Goal: Task Accomplishment & Management: Complete application form

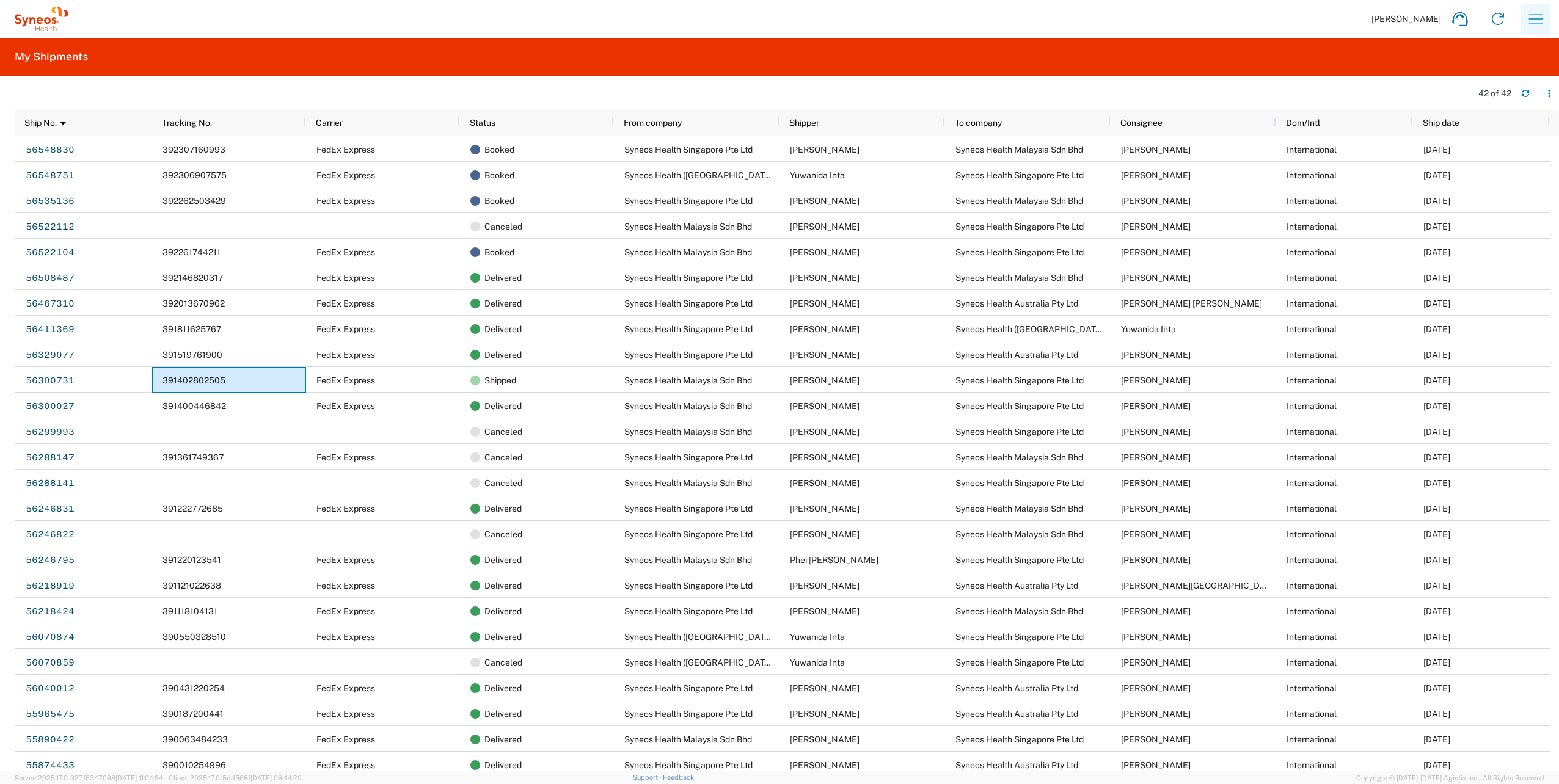
click at [1539, 24] on icon "button" at bounding box center [1535, 19] width 20 height 20
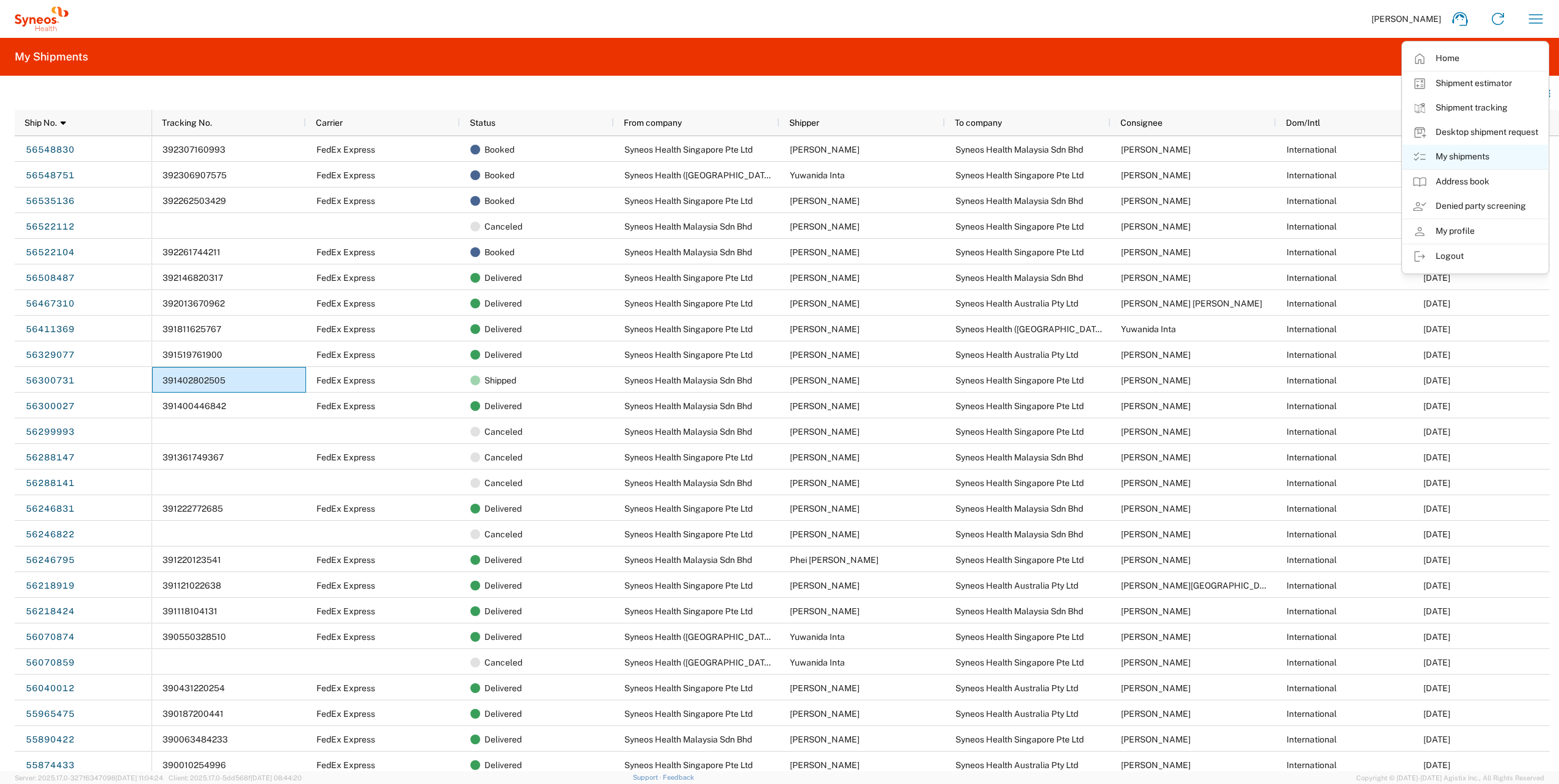
click at [1476, 154] on link "My shipments" at bounding box center [1475, 157] width 145 height 25
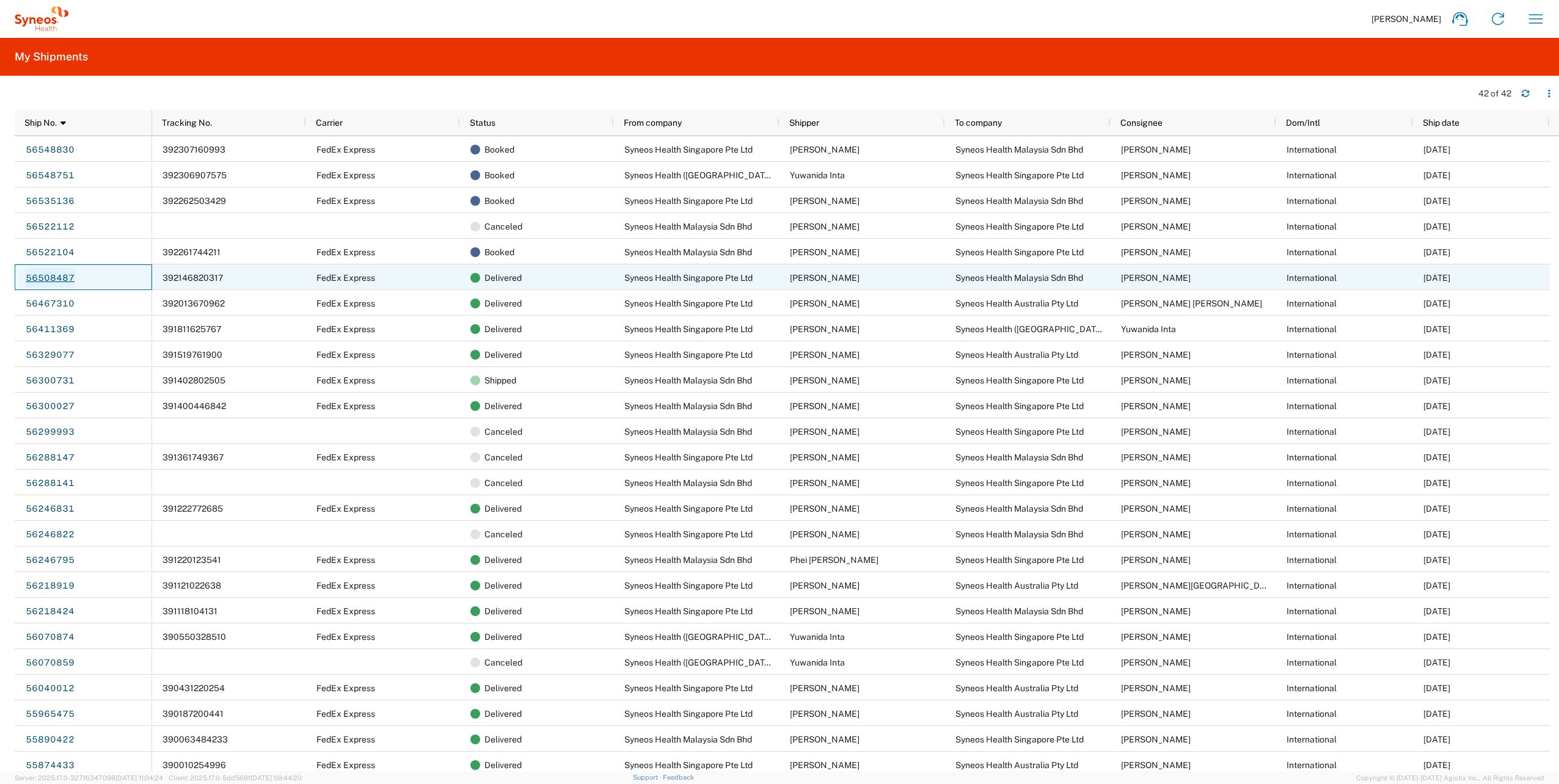
click at [50, 277] on link "56508487" at bounding box center [50, 277] width 50 height 20
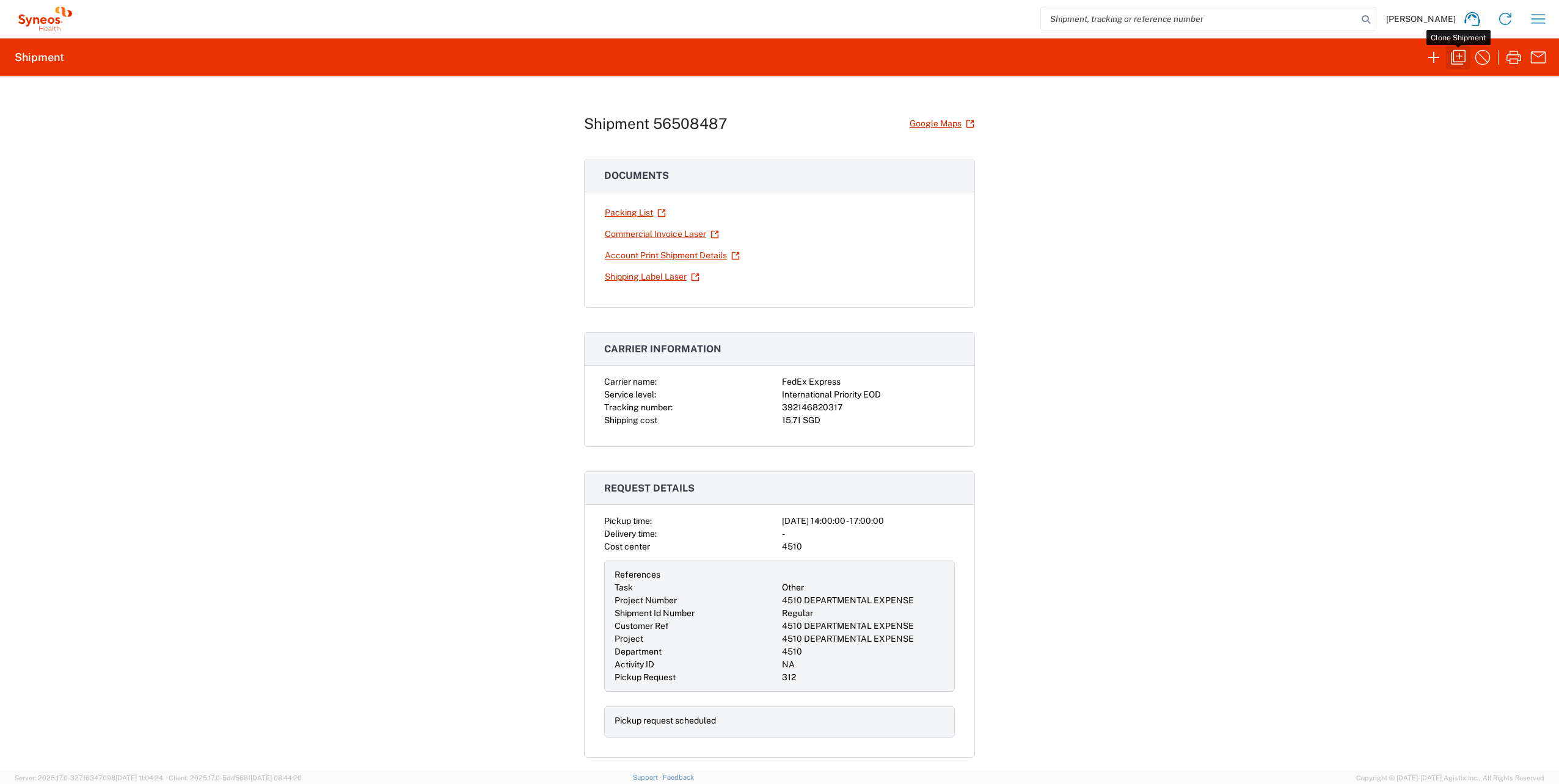
click at [1454, 54] on icon "button" at bounding box center [1458, 57] width 20 height 20
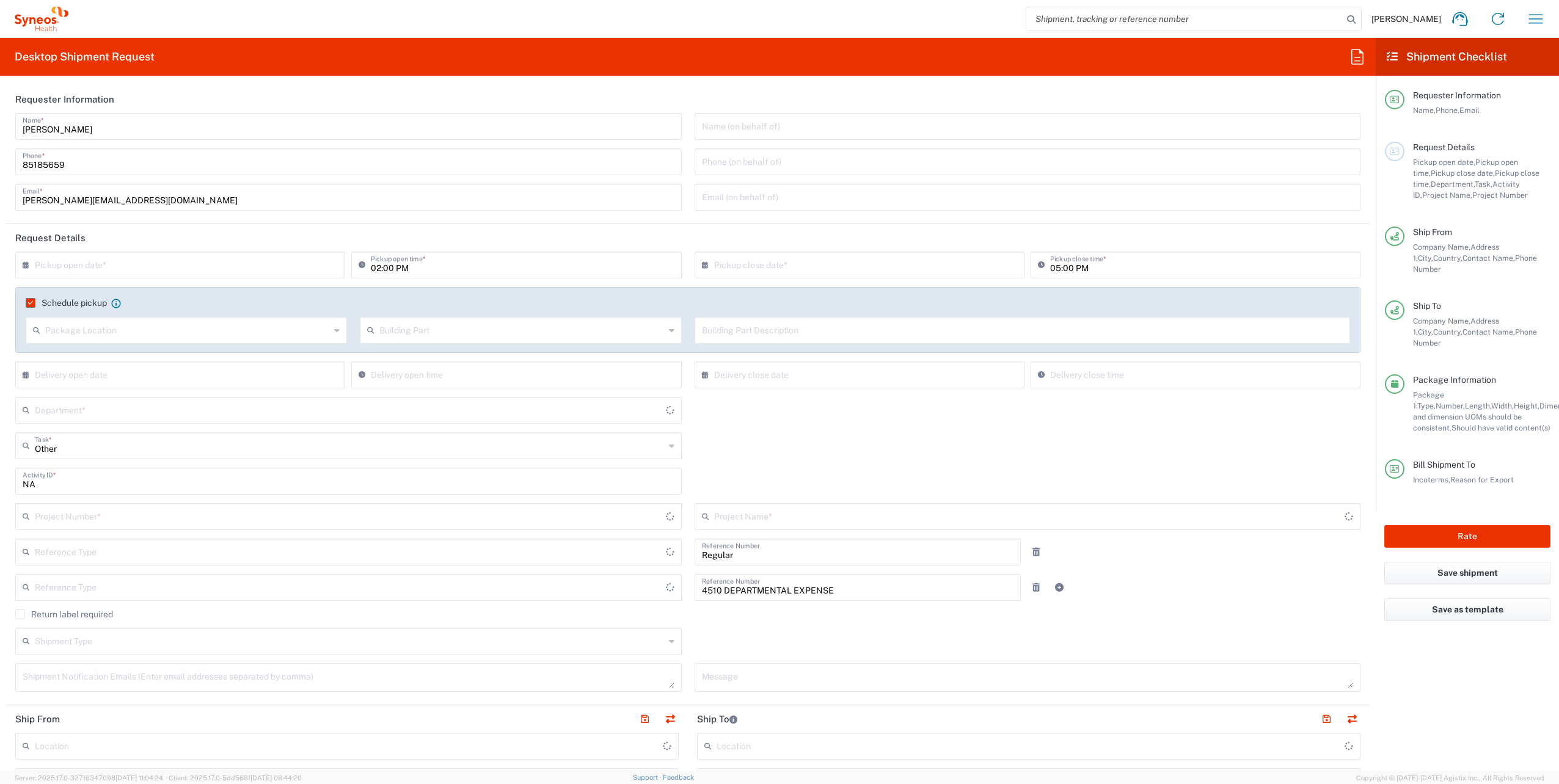
type input "Envelope"
type input "Residential/Home"
type input "[GEOGRAPHIC_DATA]"
type input "4510 DEPARTMENTAL EXPENSE"
type input "4510"
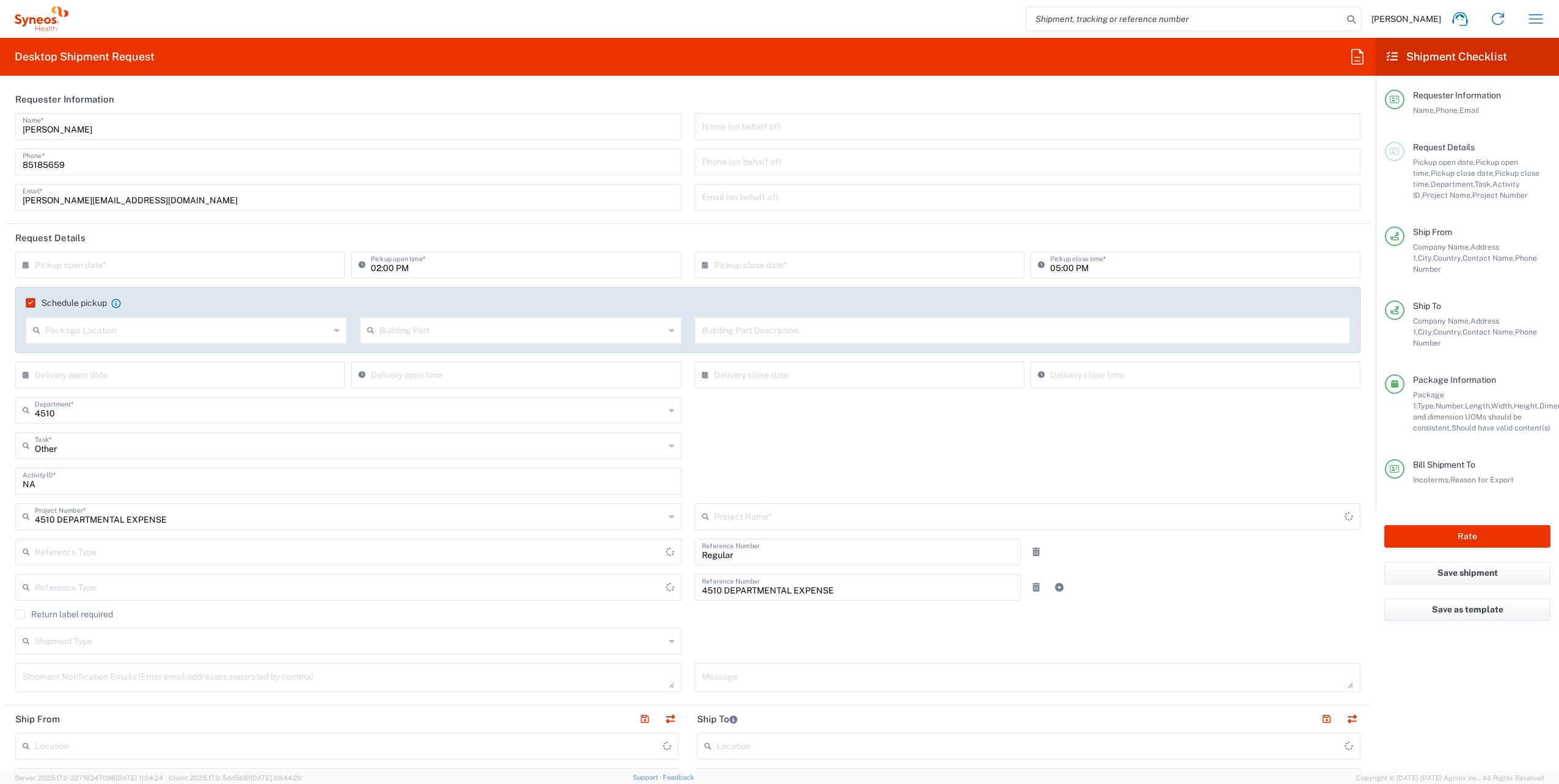
type input "Shipment Id Number"
type input "Delivery Duty Paid"
type input "Business (General)"
type input "[GEOGRAPHIC_DATA]"
type input "Customer Ref"
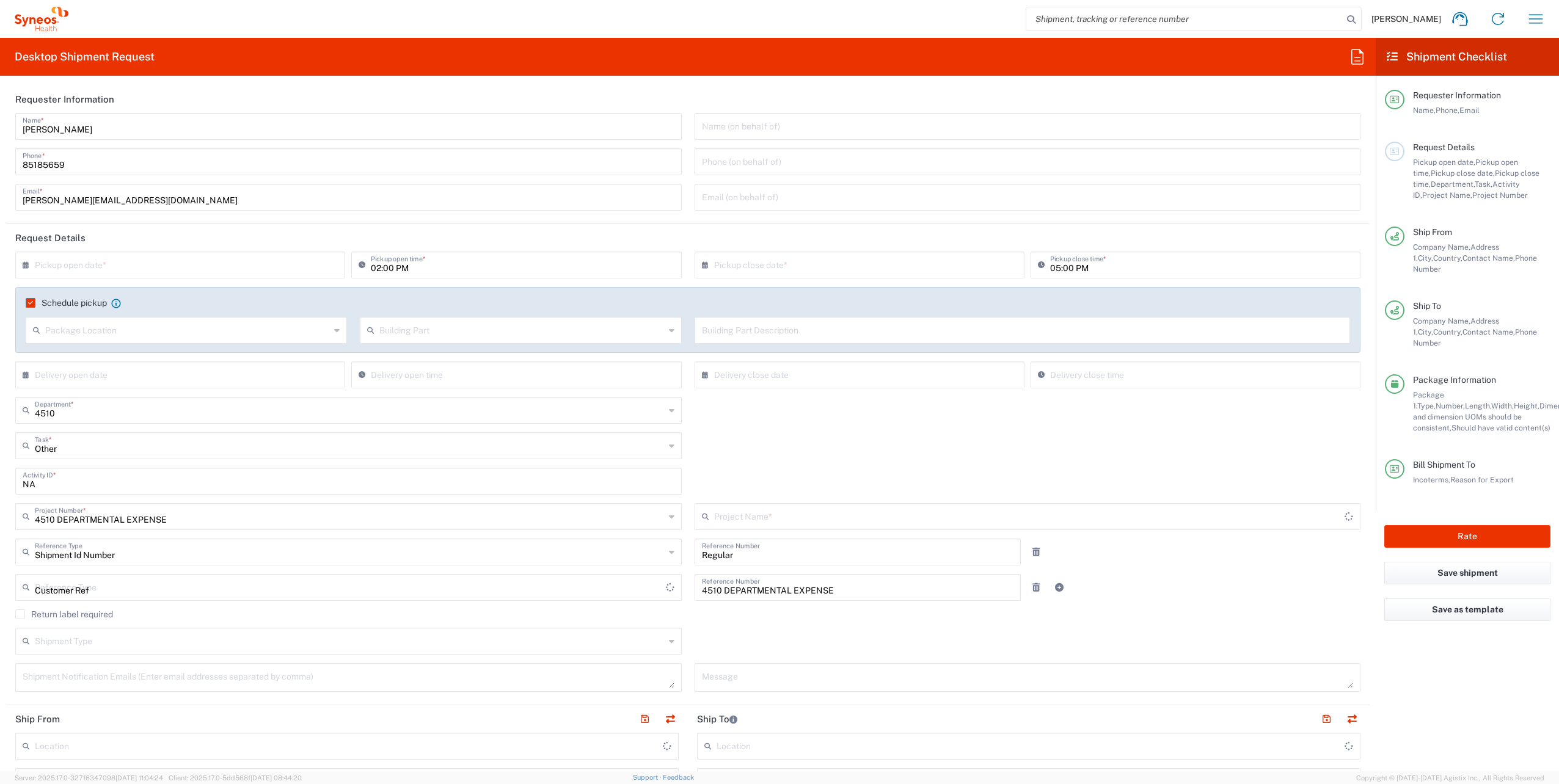
type input "[GEOGRAPHIC_DATA]"
type input "4510 DEPARTMENTAL EXPENSE"
type input "Syneos Health Singapore PteLtd"
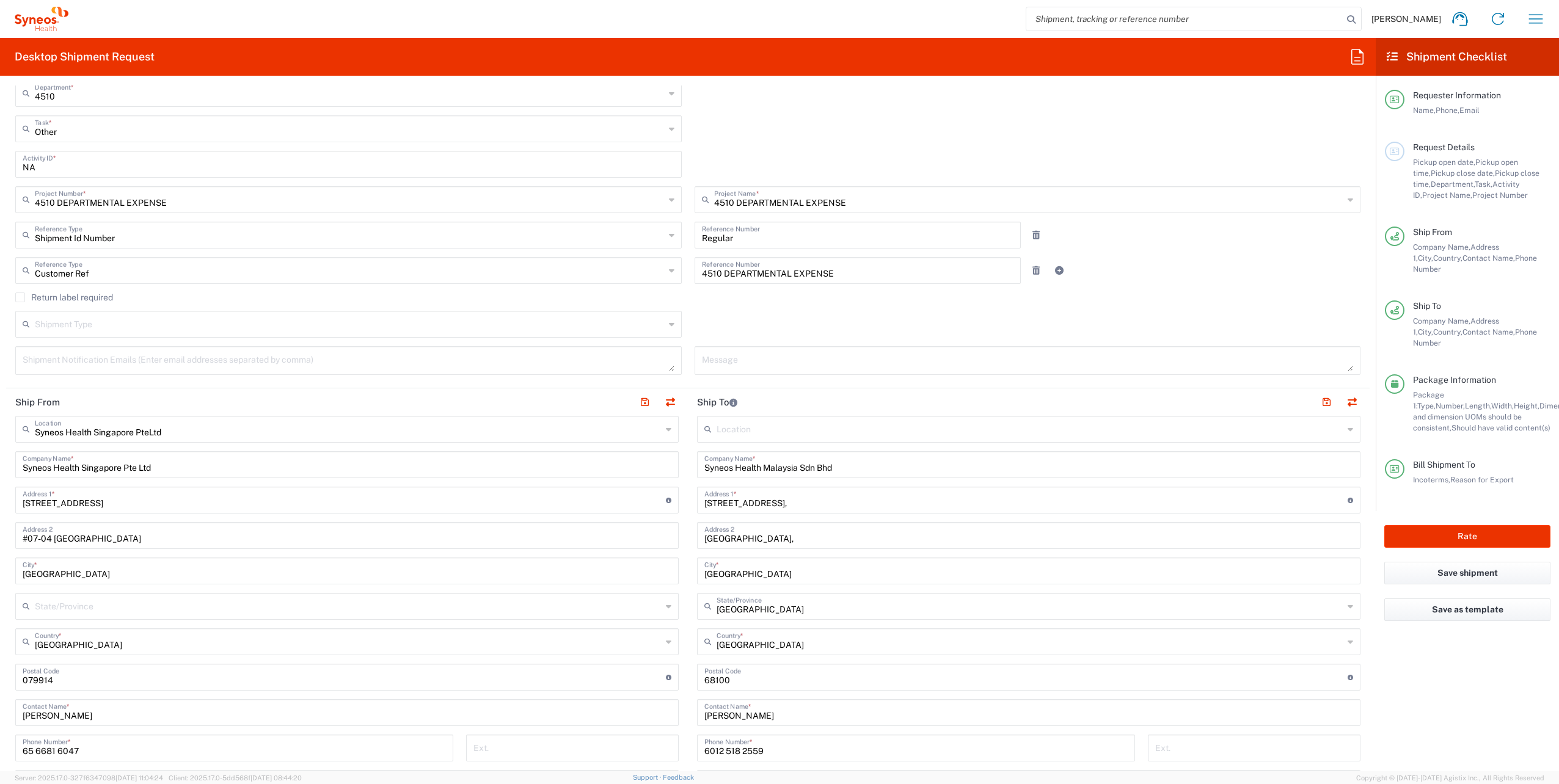
scroll to position [318, 0]
click at [666, 394] on button "button" at bounding box center [670, 402] width 17 height 17
type input "Syneos Health Malaysia Sdn Bhd"
type input "[STREET_ADDRESS],"
type input "[GEOGRAPHIC_DATA],"
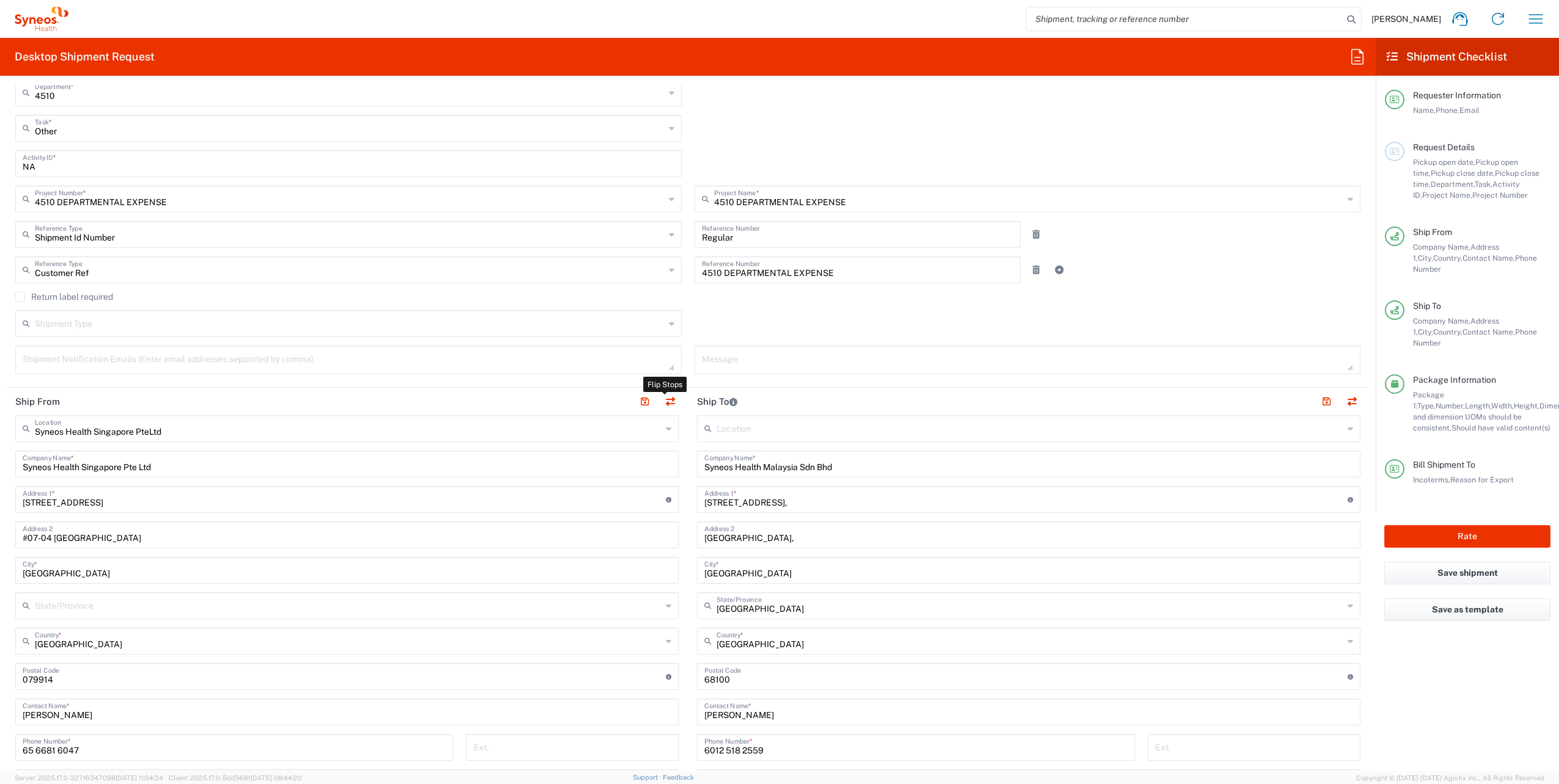
type input "[GEOGRAPHIC_DATA]"
type input "68100"
type input "[PERSON_NAME]"
type input "6012 518 2559"
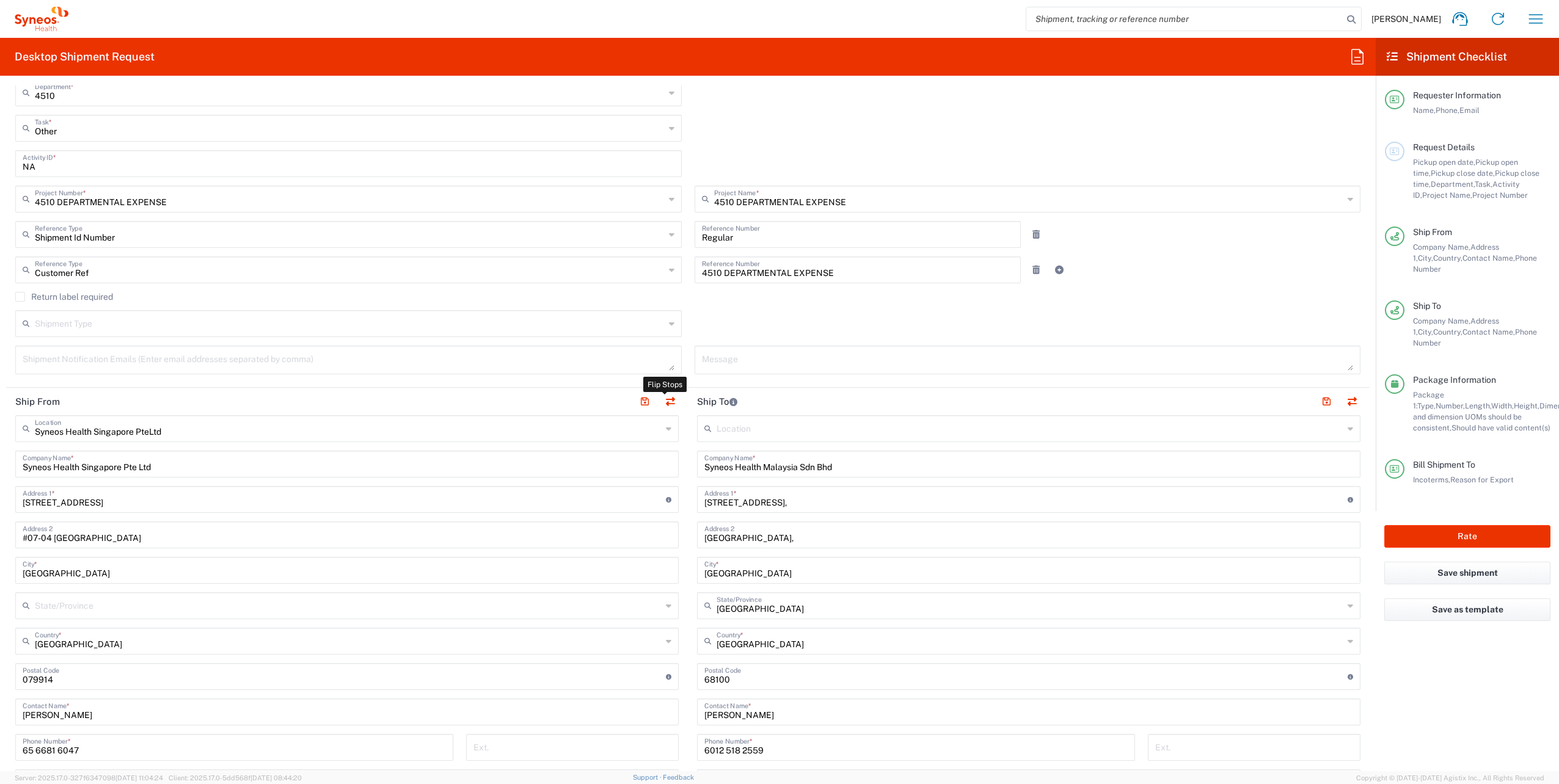
type input "[DOMAIN_NAME][EMAIL_ADDRESS][DOMAIN_NAME]"
type input "Residential/Home"
type input "Syneos Health Singapore PteLtd"
type input "Syneos Health Singapore Pte Ltd"
type input "[STREET_ADDRESS]"
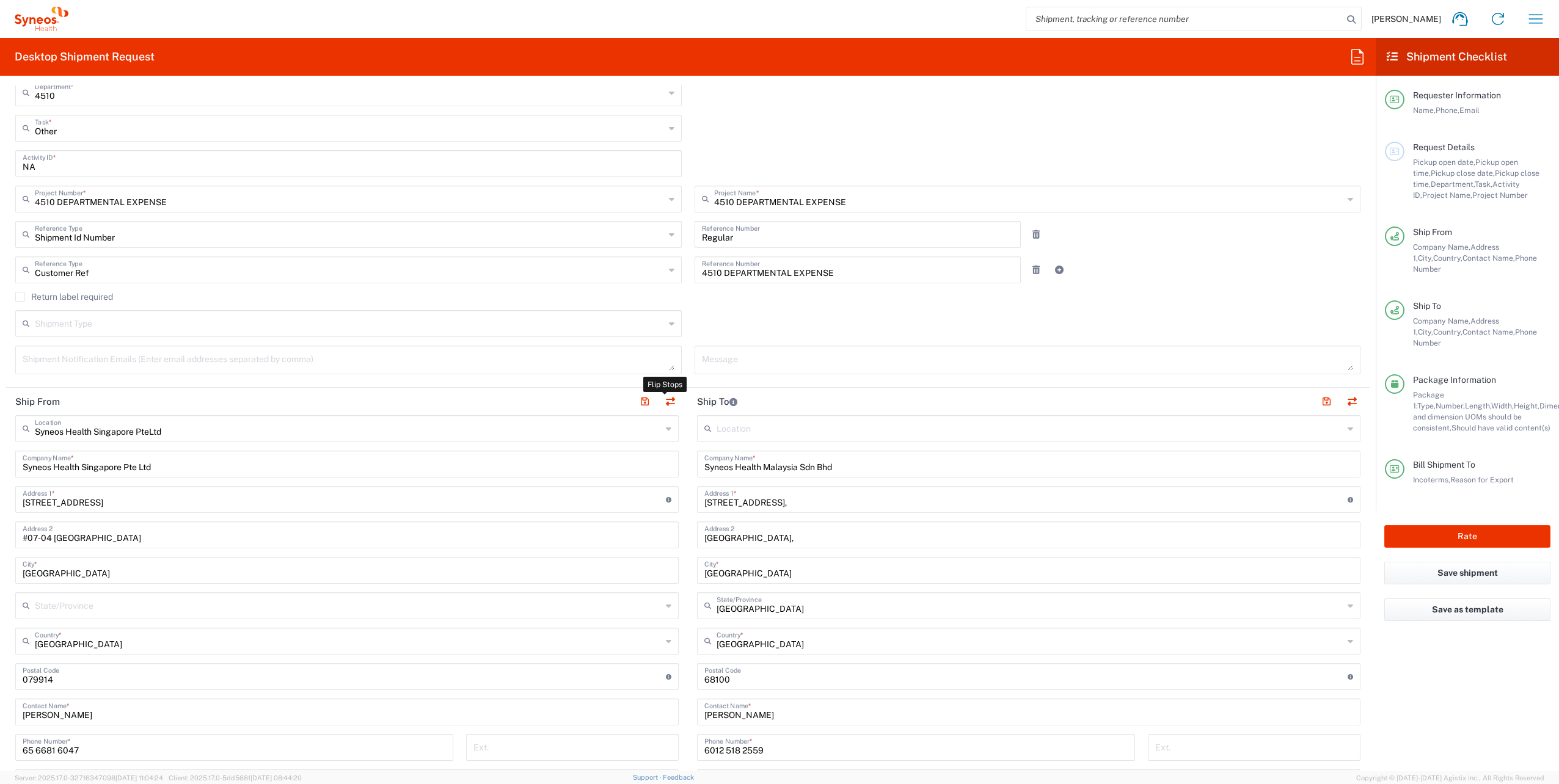
type input "#07-04 [GEOGRAPHIC_DATA]"
type input "[GEOGRAPHIC_DATA]"
type input "079914"
type input "[PERSON_NAME]"
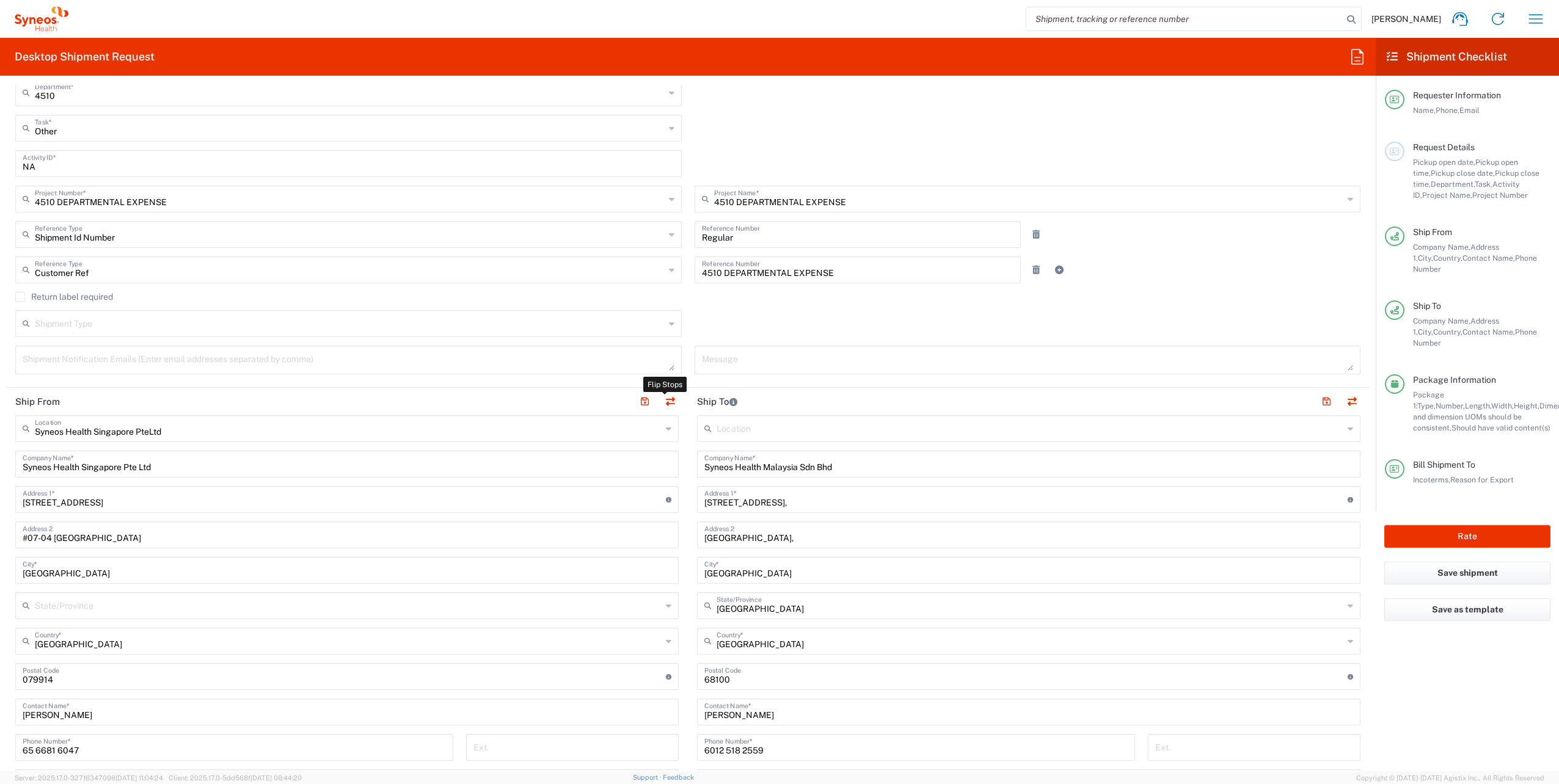
type input "65 6681 6047"
type input "[PERSON_NAME][EMAIL_ADDRESS][DOMAIN_NAME]"
type input "Business (General)"
type input "Sender/Shipper"
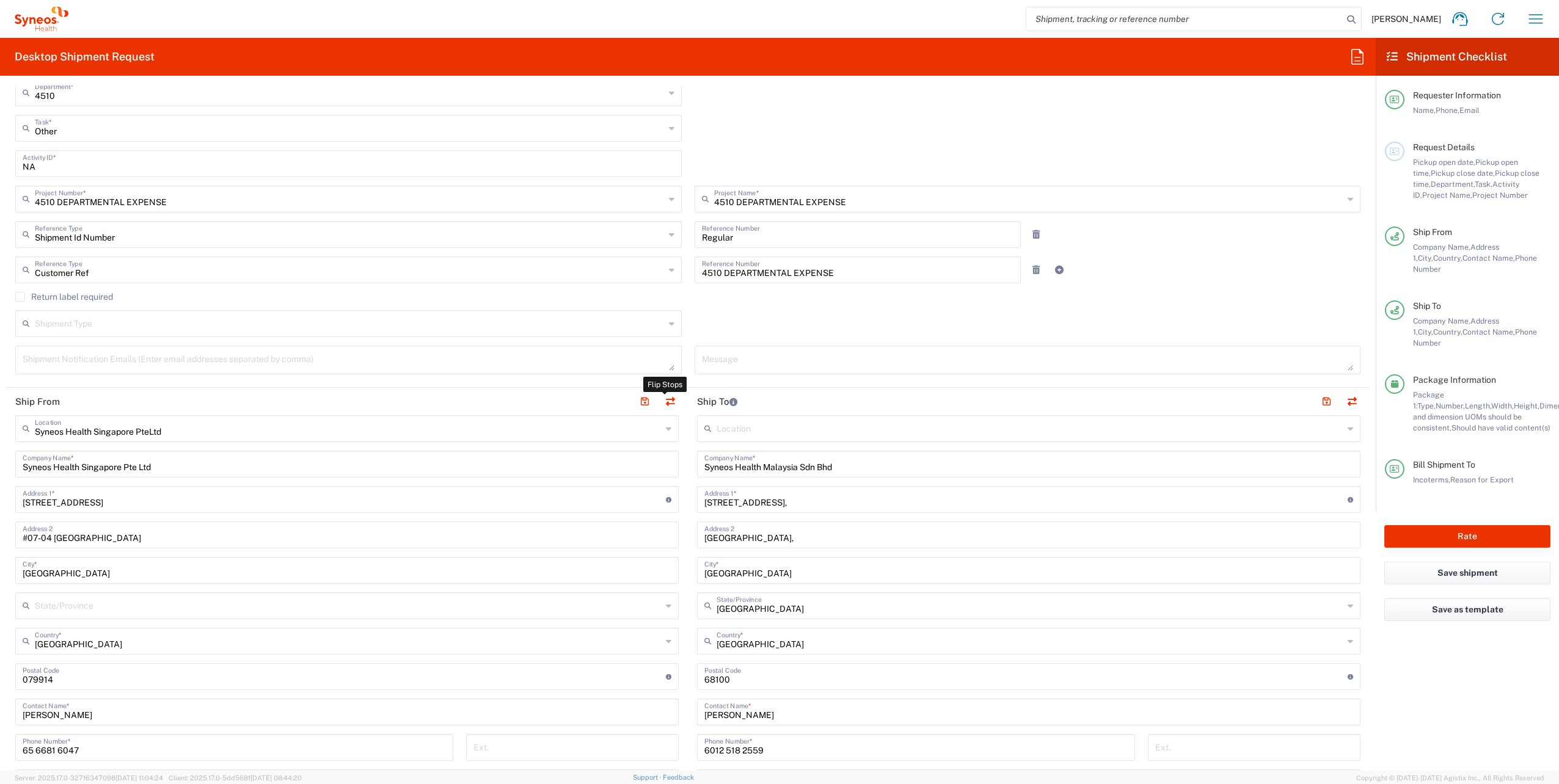
type input "Delivery Duty Paid"
type input "EIN"
type input "843306-A"
type input "VAT"
type input "200804060H"
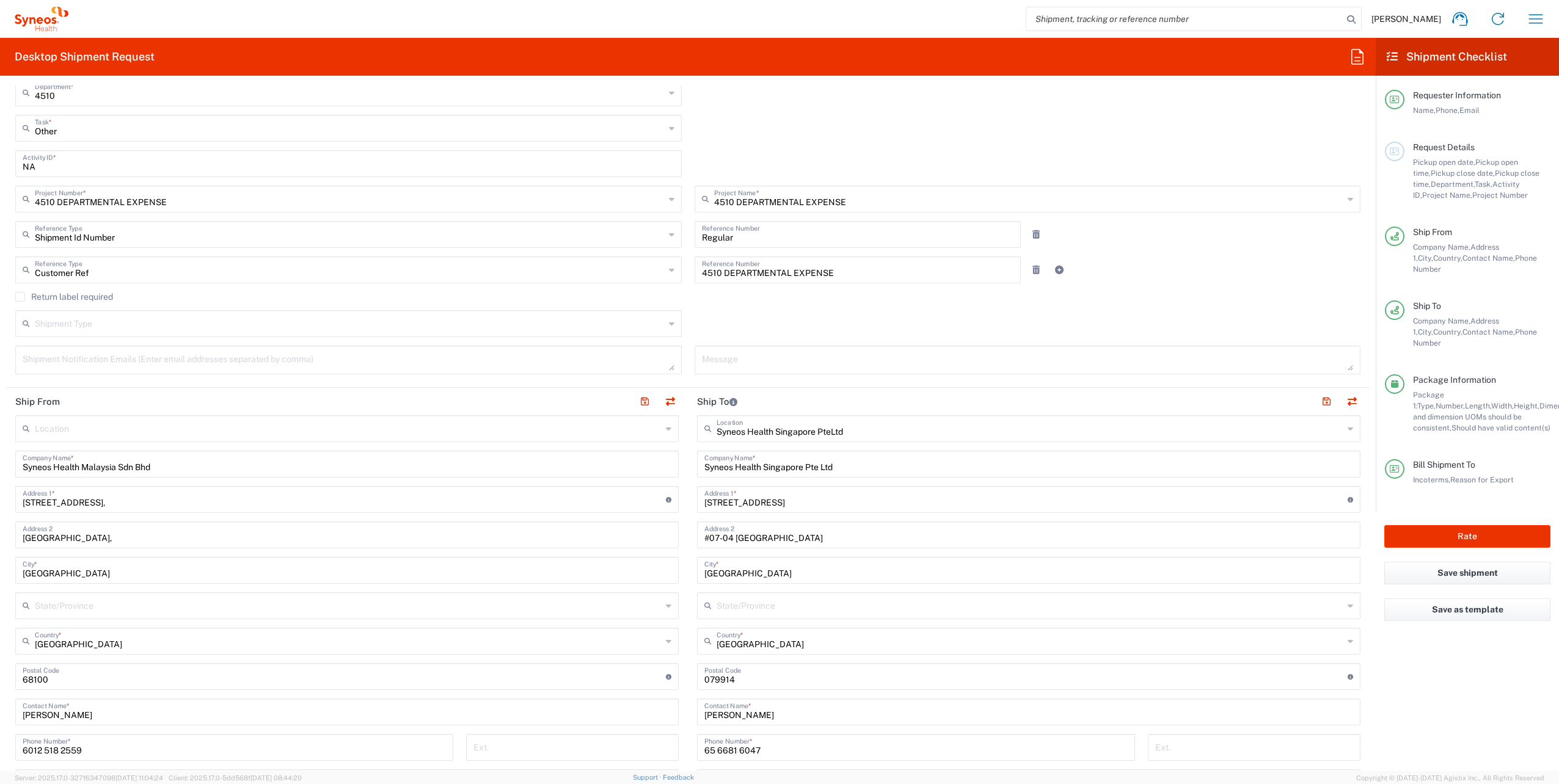
type input "[GEOGRAPHIC_DATA]"
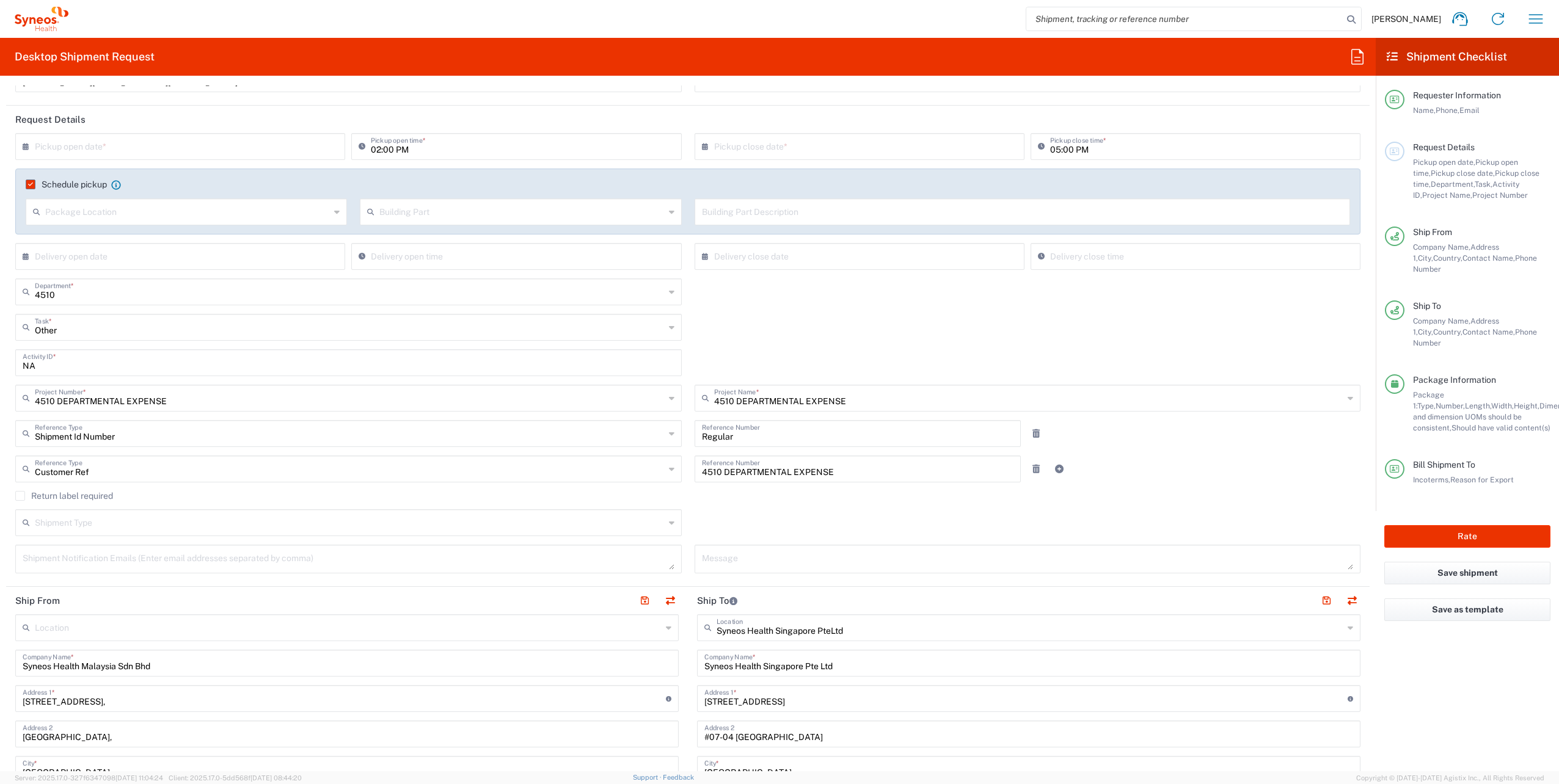
scroll to position [32, 0]
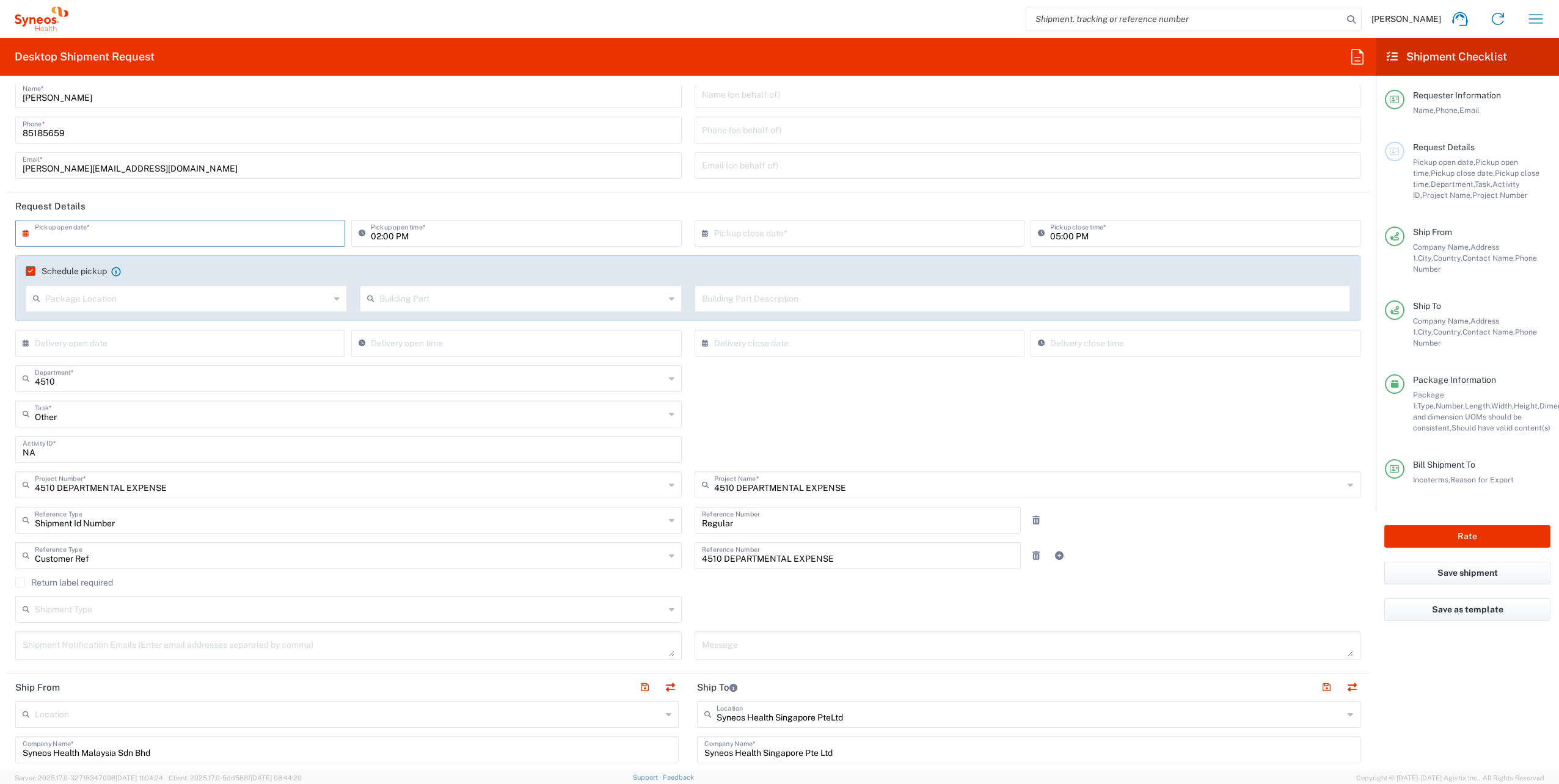
click at [150, 230] on input "text" at bounding box center [183, 232] width 296 height 22
click at [196, 344] on span "21" at bounding box center [199, 343] width 18 height 17
type input "[DATE]"
click at [377, 238] on input "02:00 PM" at bounding box center [522, 232] width 303 height 22
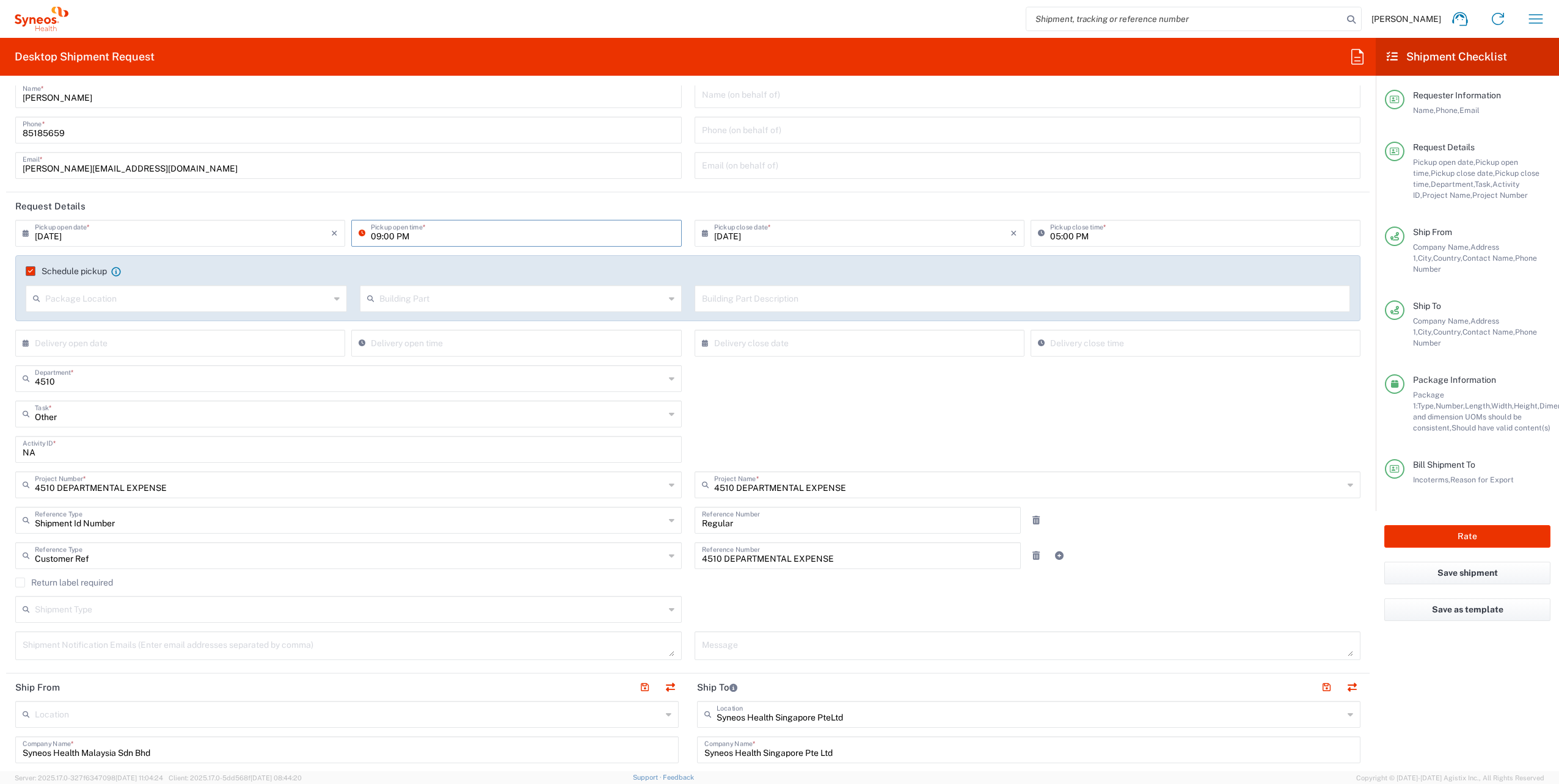
click at [402, 234] on input "09:00 PM" at bounding box center [522, 232] width 303 height 22
type input "09:00 AM"
click at [1052, 238] on input "05:00 PM" at bounding box center [1201, 232] width 303 height 22
type input "04:00 PM"
click at [679, 371] on div "4510 Department * 4510 3000 3100 3109 3110 3111 3112 3125 3130 3135 3136 3150 3…" at bounding box center [349, 383] width 679 height 36
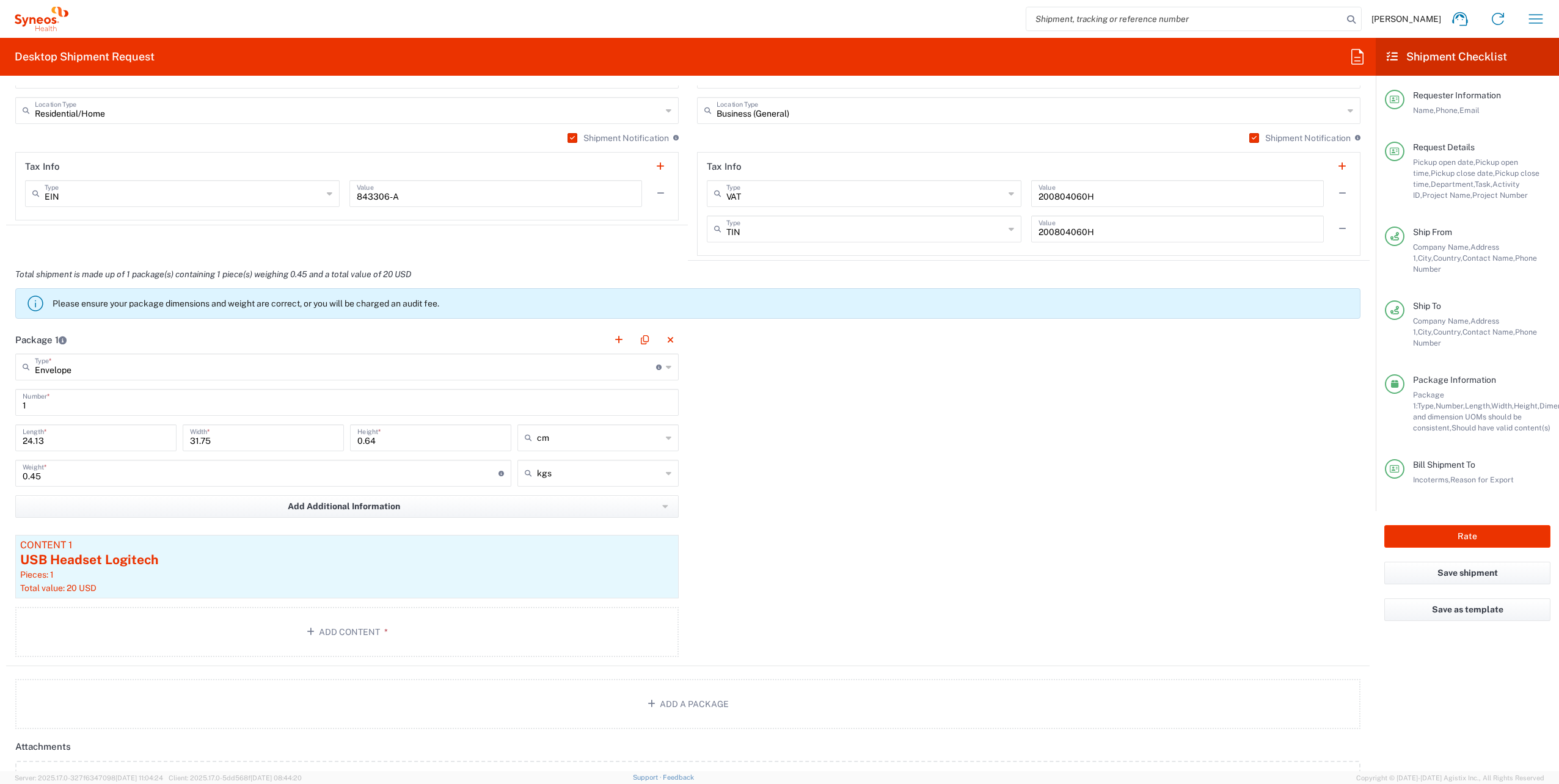
scroll to position [1026, 0]
drag, startPoint x: 101, startPoint y: 438, endPoint x: -3, endPoint y: 435, distance: 104.0
click at [0, 435] on html "[PERSON_NAME] Home Shipment estimator Shipment tracking Desktop shipment reques…" at bounding box center [780, 392] width 1559 height 784
type input "16"
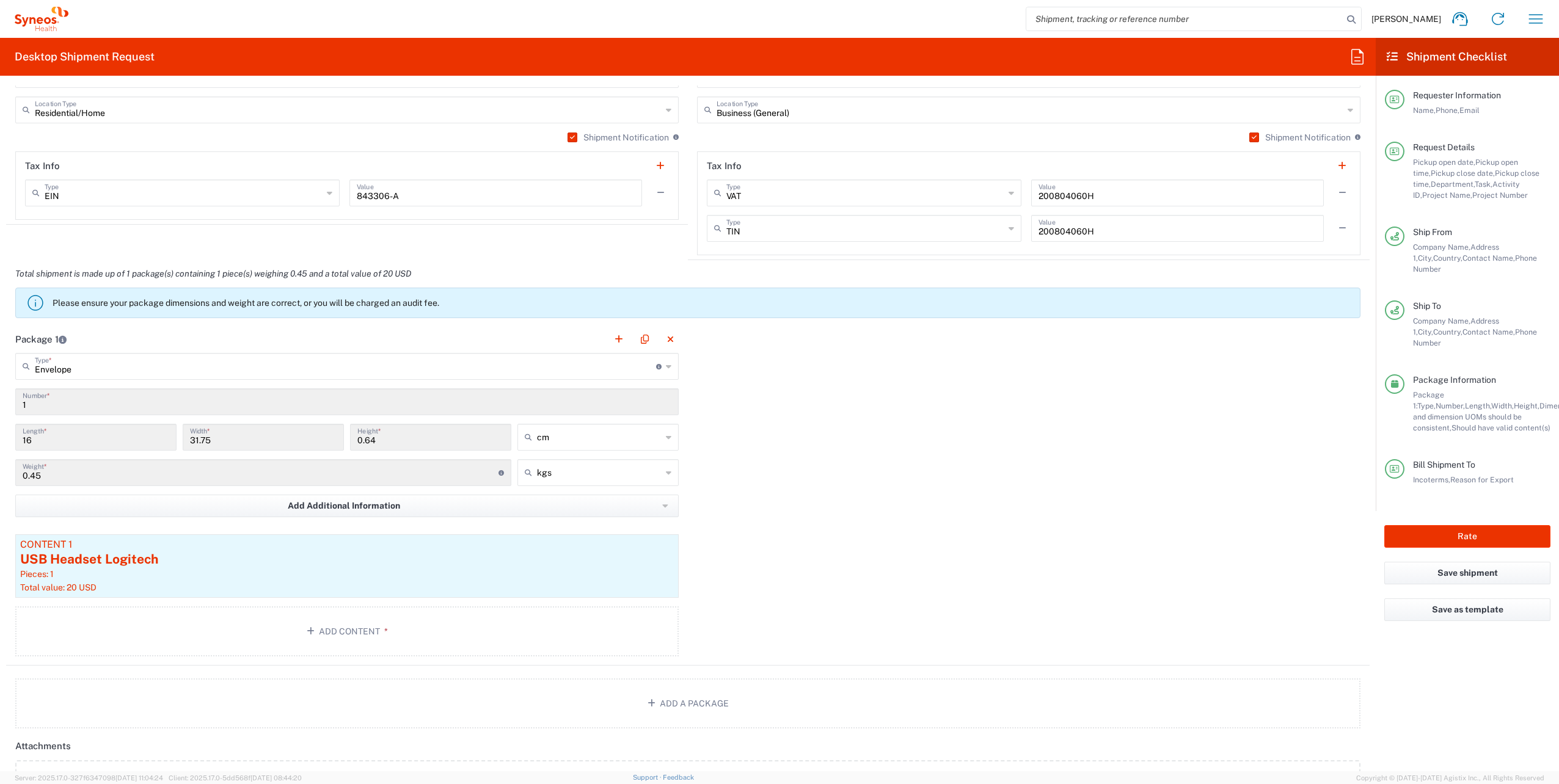
drag, startPoint x: 240, startPoint y: 440, endPoint x: 54, endPoint y: 435, distance: 186.1
click at [54, 435] on div "16 Length * 31.75 Width * 0.64 Height * cm cm ft in" at bounding box center [347, 442] width 670 height 36
click at [240, 432] on input "31.75" at bounding box center [262, 436] width 146 height 22
drag, startPoint x: 240, startPoint y: 432, endPoint x: 156, endPoint y: 436, distance: 84.1
click at [156, 436] on div "16 Length * 31.75 Width * 0.64 Height * cm cm ft in" at bounding box center [347, 442] width 670 height 36
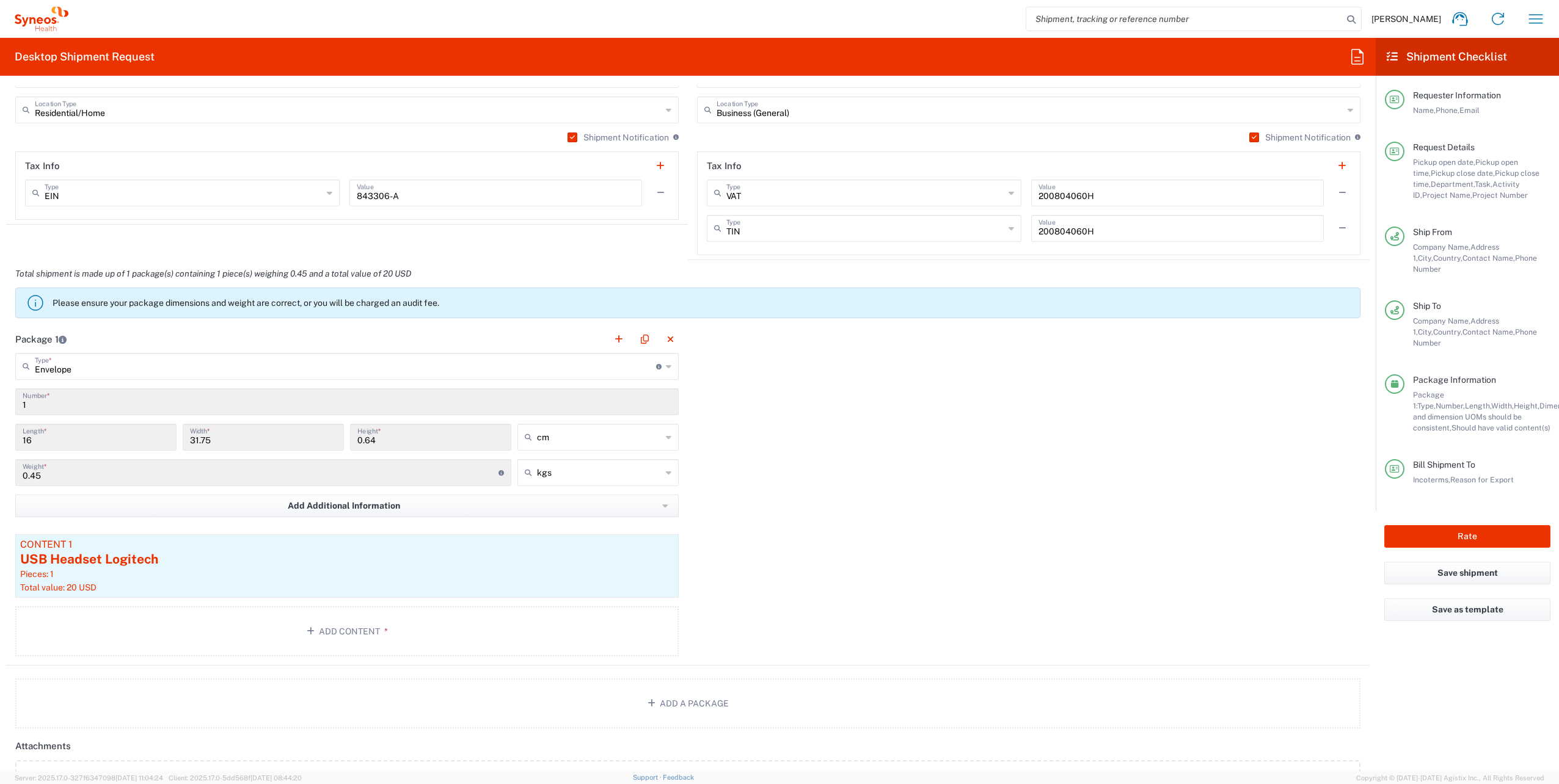
click at [419, 434] on input "0.64" at bounding box center [430, 436] width 146 height 22
drag, startPoint x: 419, startPoint y: 434, endPoint x: 286, endPoint y: 436, distance: 133.0
click at [286, 436] on div "16 Length * 31.75 Width * 0.64 Height * cm cm ft in" at bounding box center [347, 442] width 670 height 36
click at [82, 442] on input "16" at bounding box center [95, 436] width 146 height 22
click at [666, 364] on icon at bounding box center [669, 366] width 6 height 20
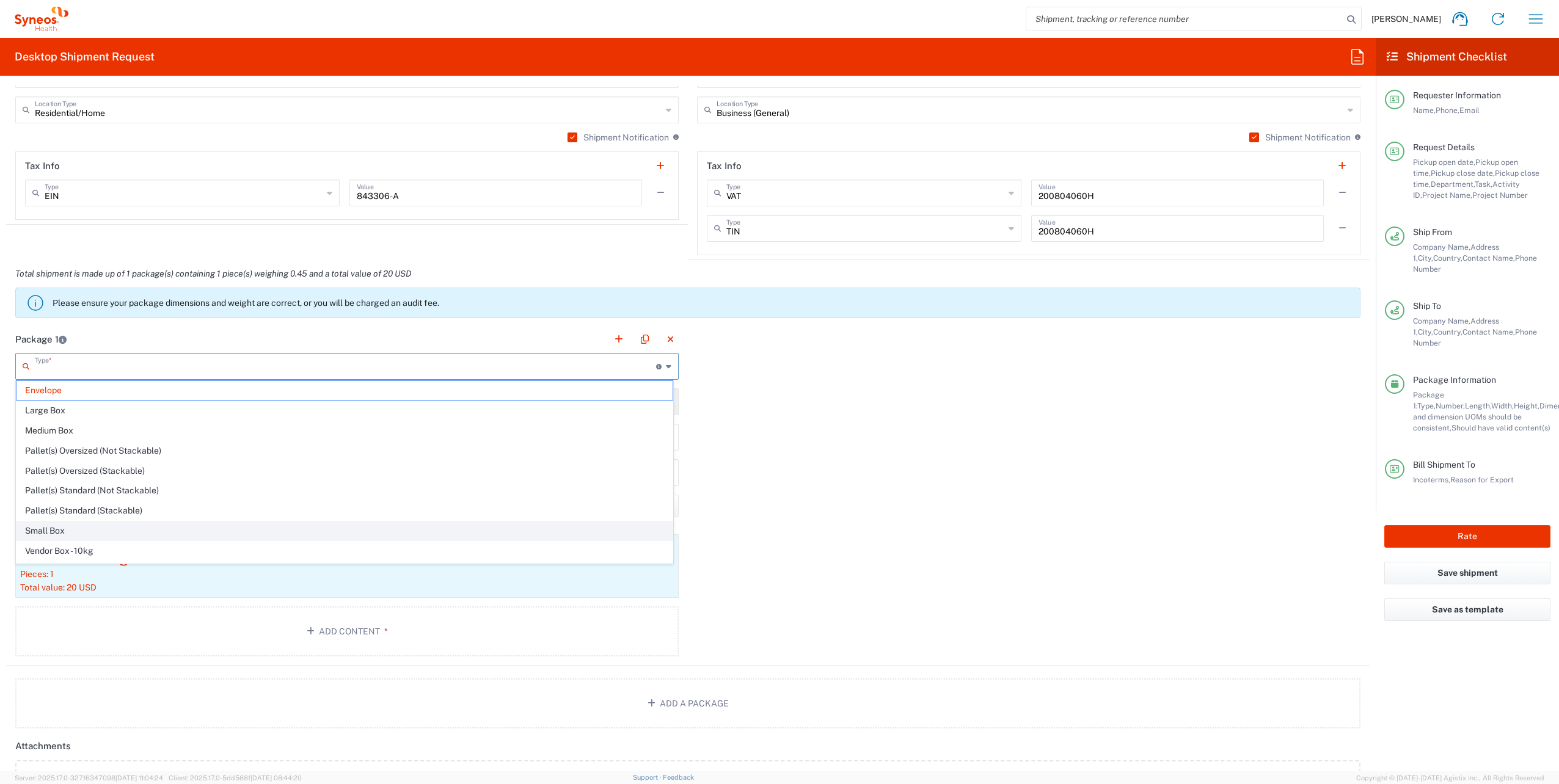
scroll to position [32, 0]
click at [116, 559] on span "Your Packaging" at bounding box center [344, 559] width 656 height 19
type input "Your Packaging"
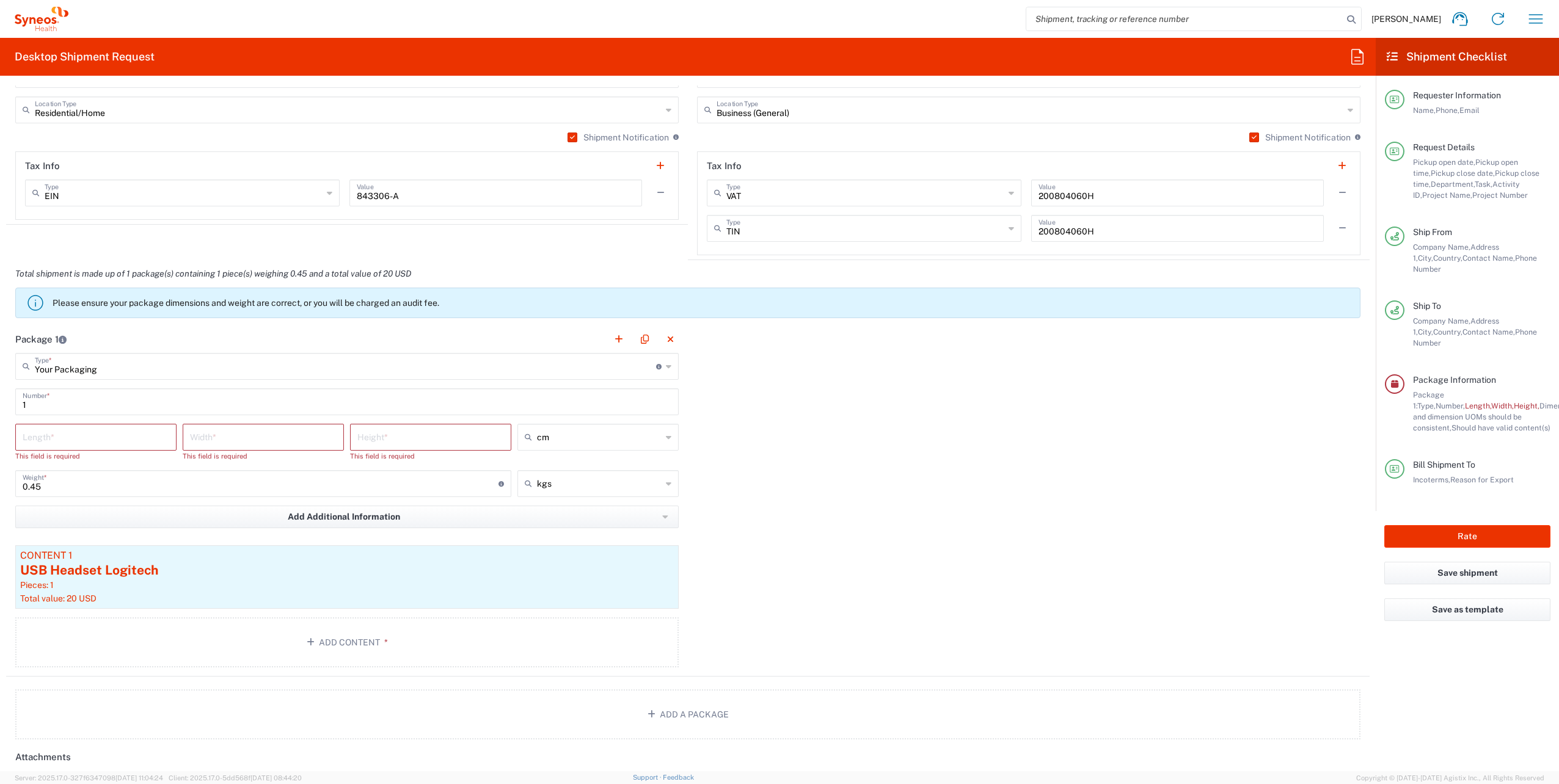
click at [94, 433] on input "number" at bounding box center [95, 436] width 146 height 22
type input "16"
click at [251, 432] on input "number" at bounding box center [262, 436] width 146 height 22
type input "16"
click at [376, 431] on input "number" at bounding box center [430, 436] width 146 height 22
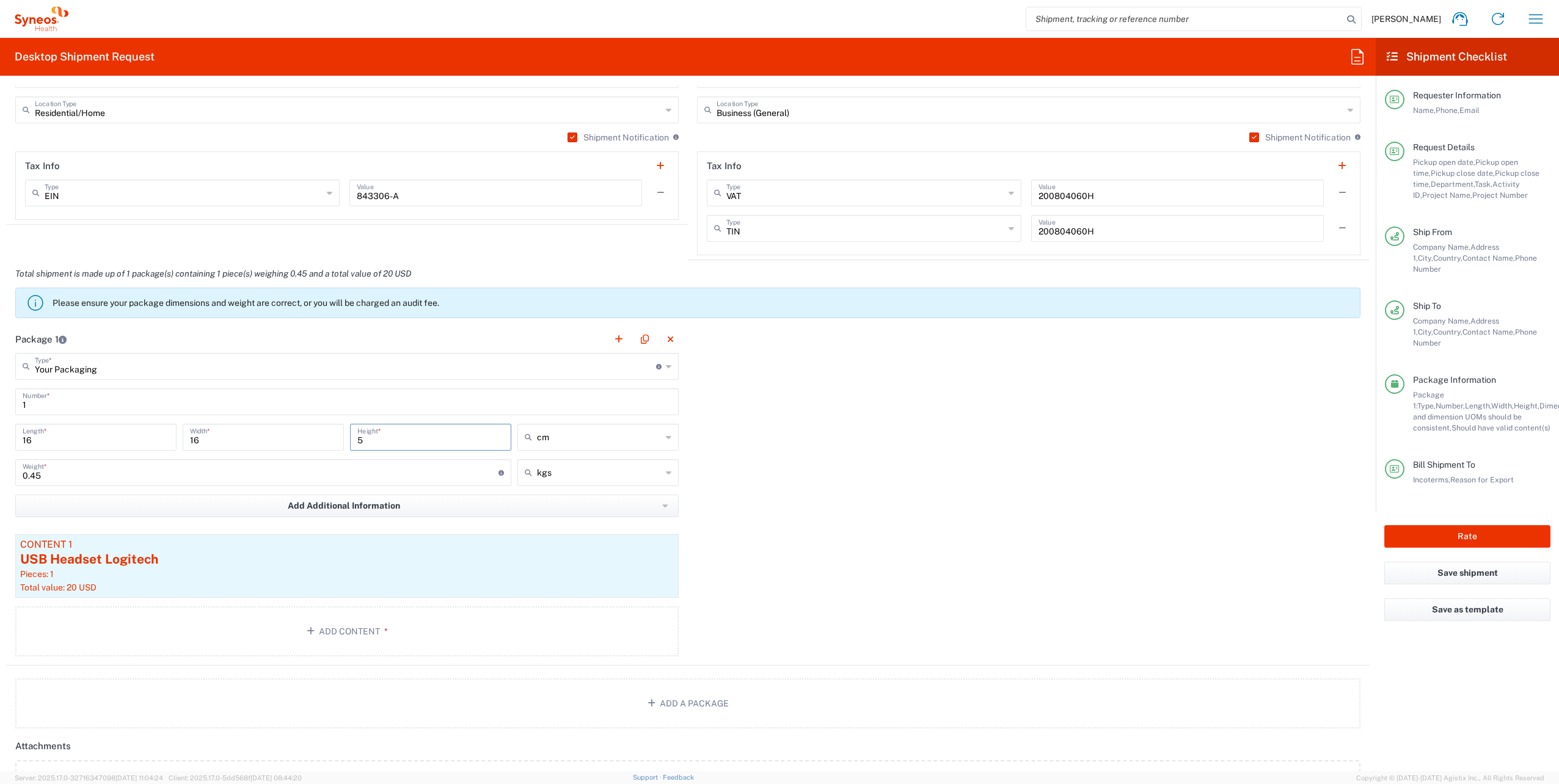
type input "5"
drag, startPoint x: 59, startPoint y: 474, endPoint x: 0, endPoint y: 444, distance: 66.2
click at [0, 444] on html "[PERSON_NAME] Home Shipment estimator Shipment tracking Desktop shipment reques…" at bounding box center [780, 392] width 1559 height 784
type input "1"
click at [722, 542] on div "Package 1 Your Packaging Type * Material used to package goods Envelope Large B…" at bounding box center [687, 495] width 1364 height 341
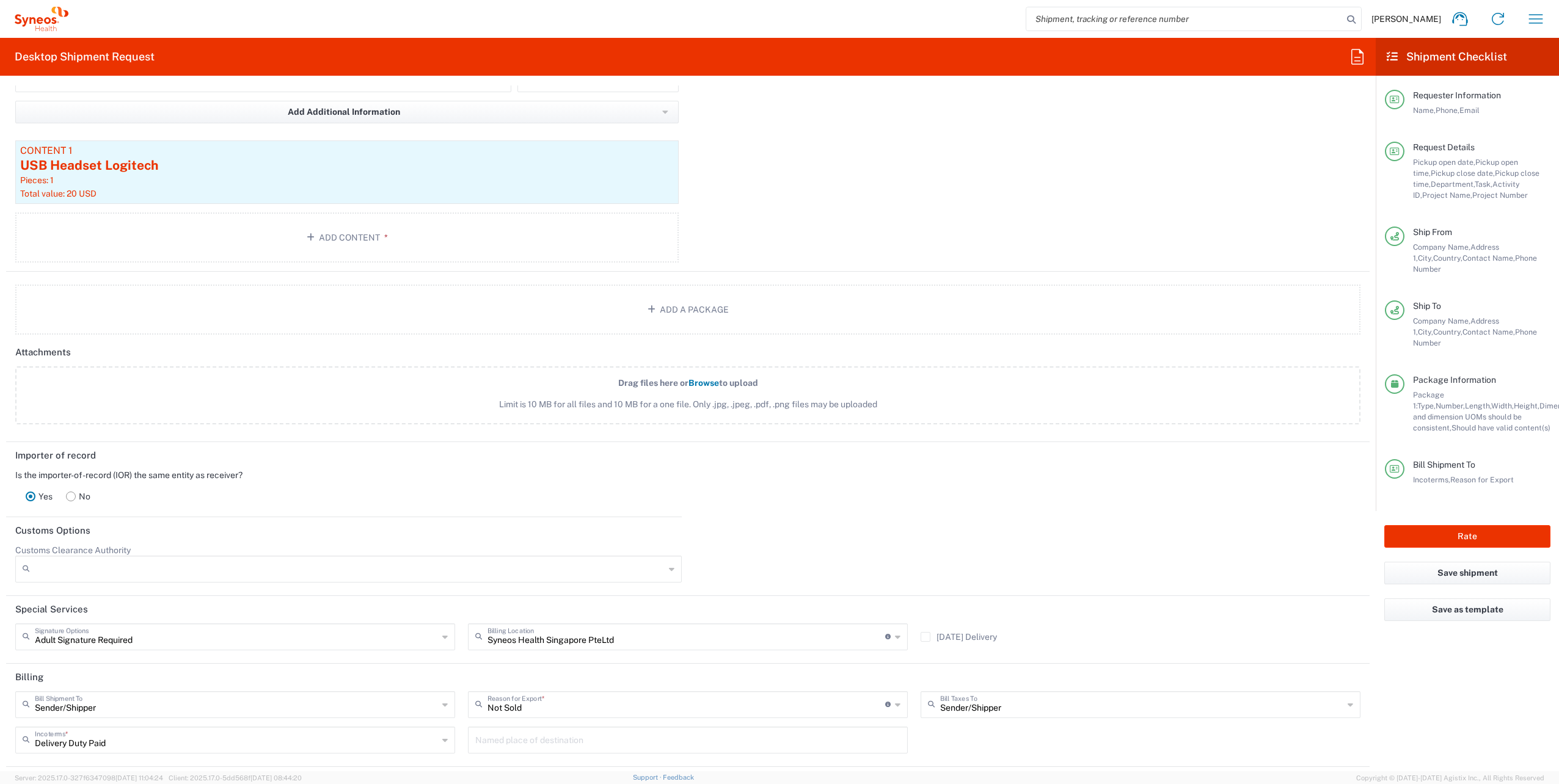
scroll to position [1490, 0]
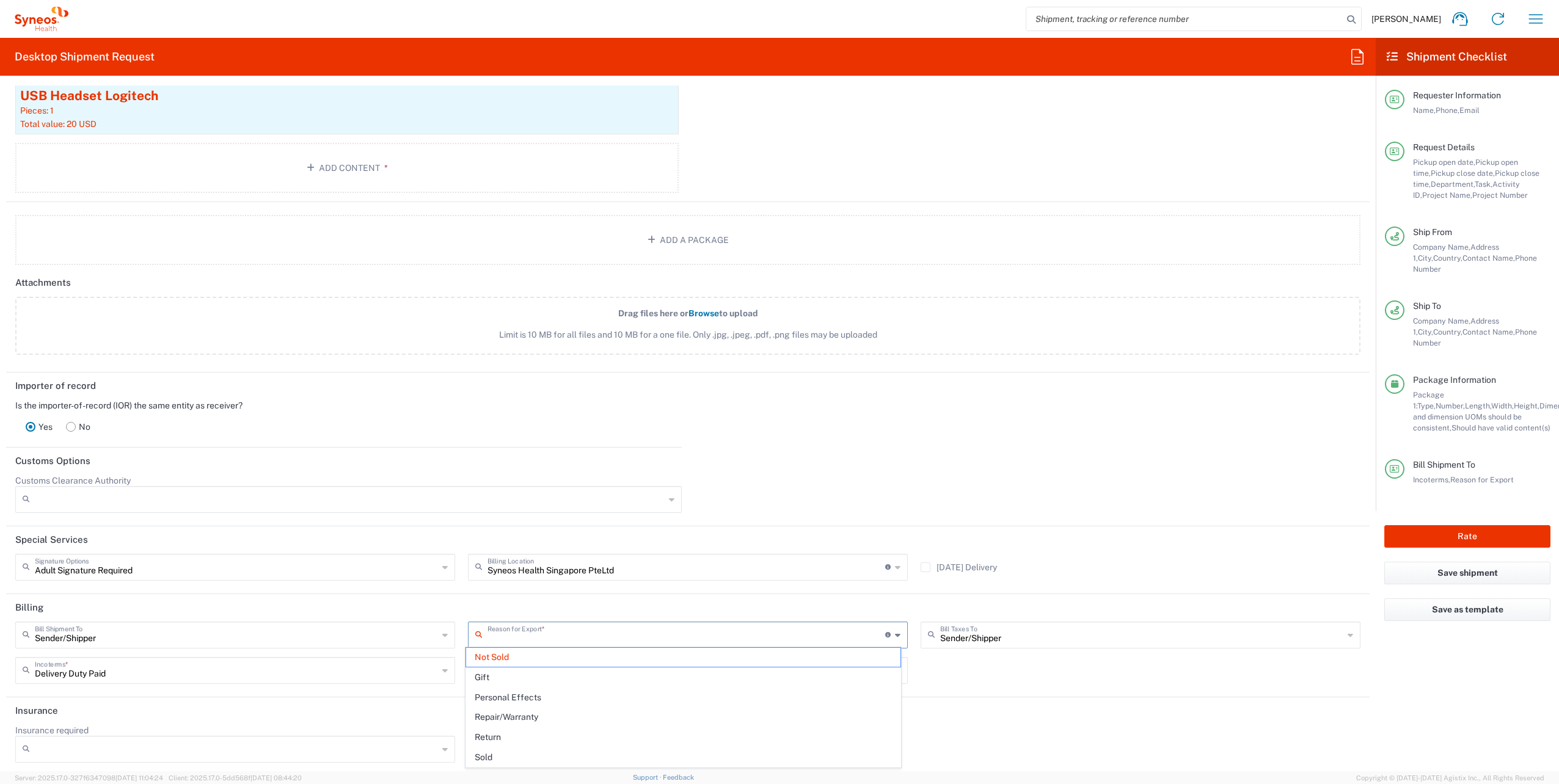
click at [869, 631] on input "text" at bounding box center [686, 634] width 397 height 22
click at [623, 727] on li "Return" at bounding box center [683, 737] width 436 height 20
type input "Return"
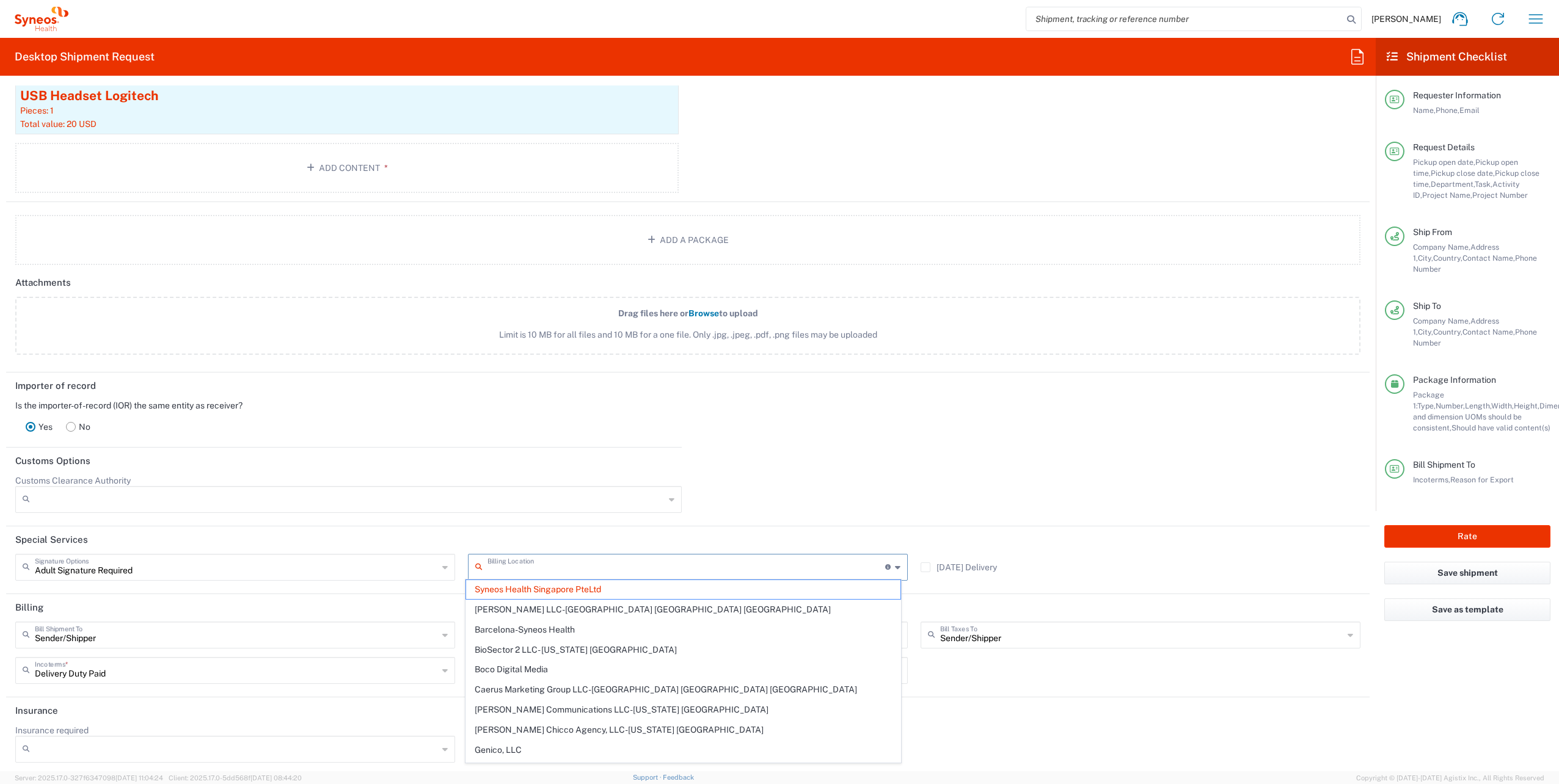
click at [631, 562] on input "text" at bounding box center [686, 566] width 397 height 22
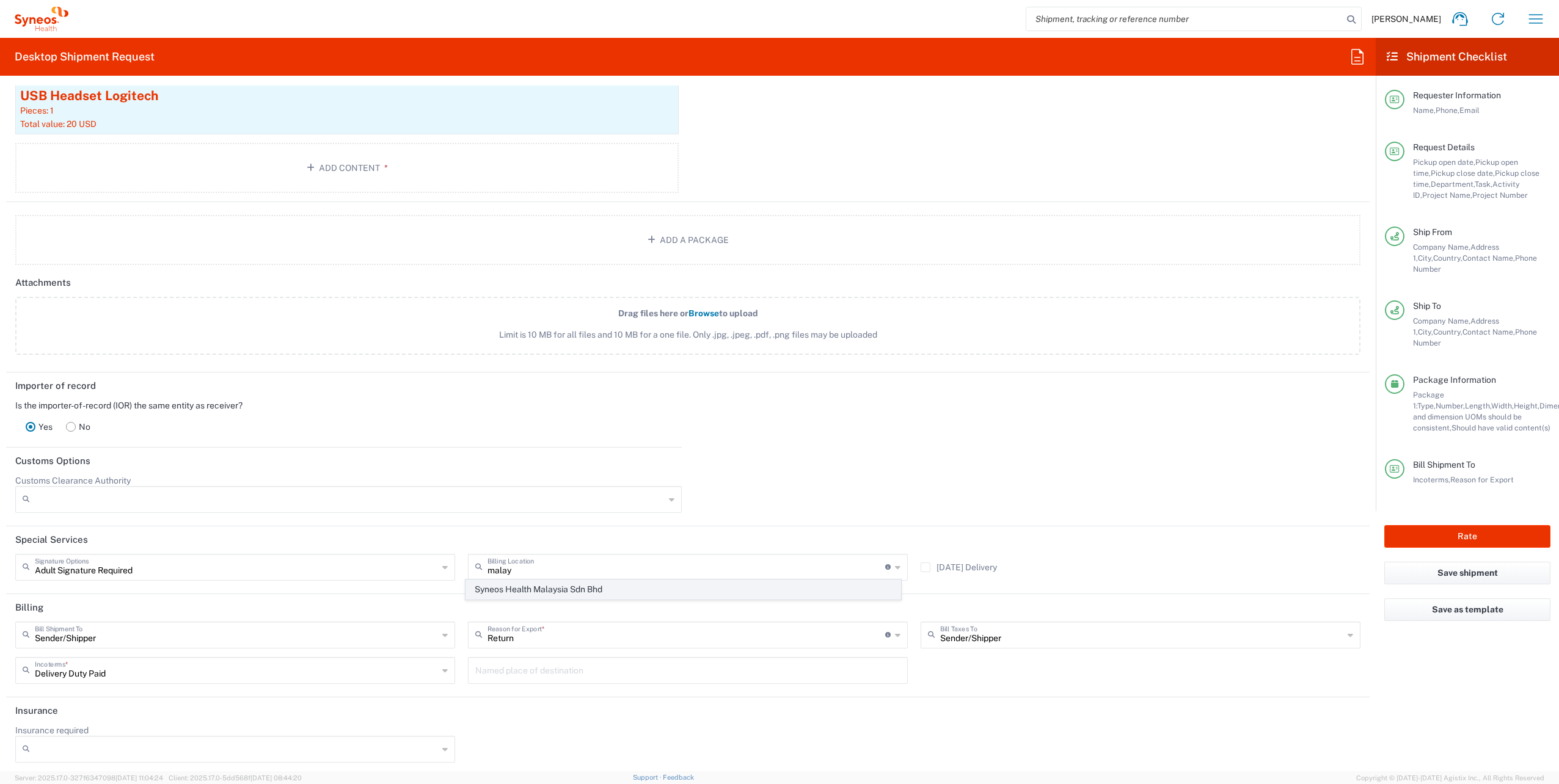
click at [592, 589] on span "Syneos Health Malaysia Sdn Bhd" at bounding box center [683, 590] width 434 height 19
type input "Syneos Health Malaysia Sdn Bhd"
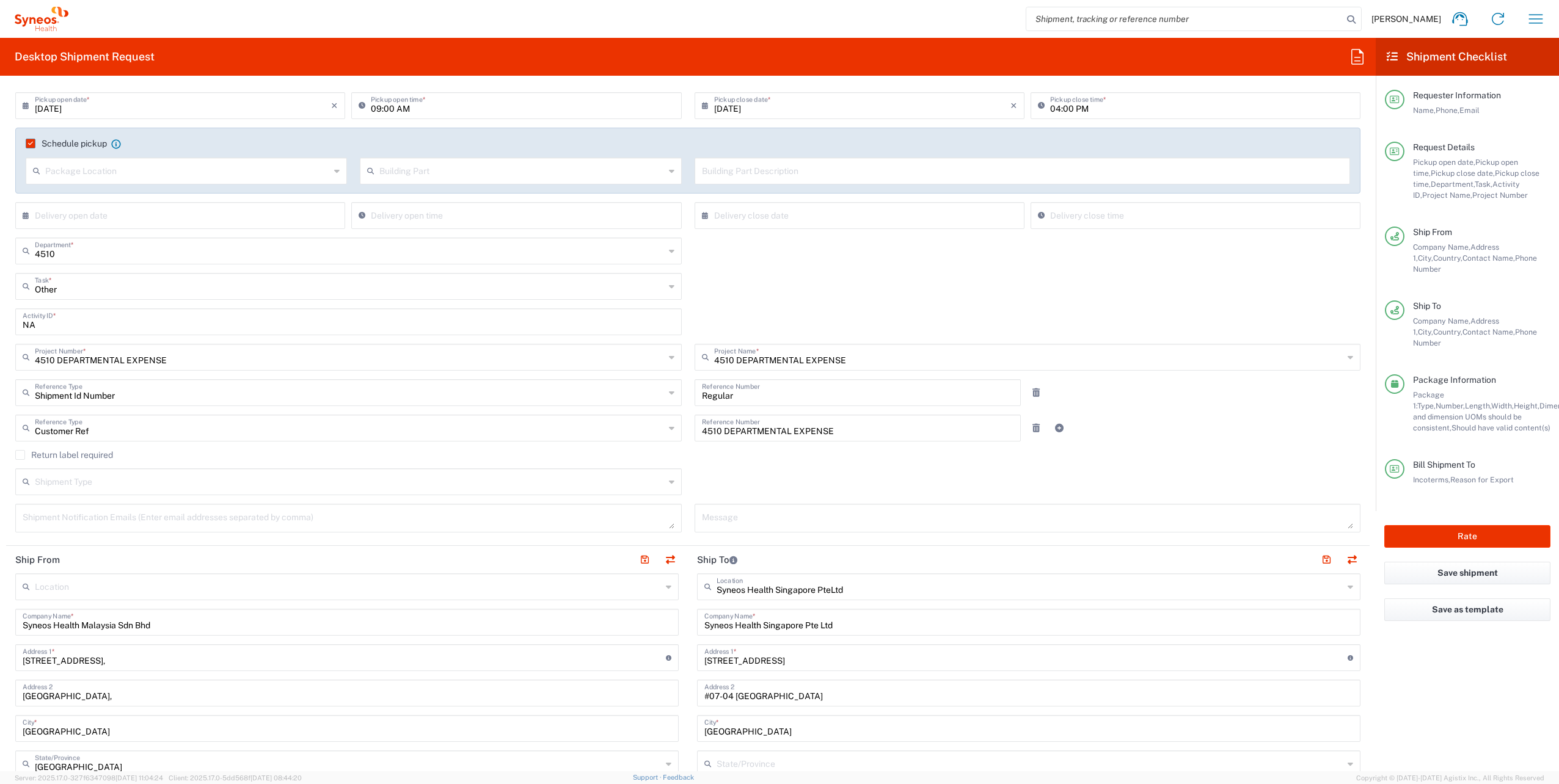
scroll to position [158, 0]
click at [682, 467] on div "Return label required" at bounding box center [688, 459] width 1346 height 18
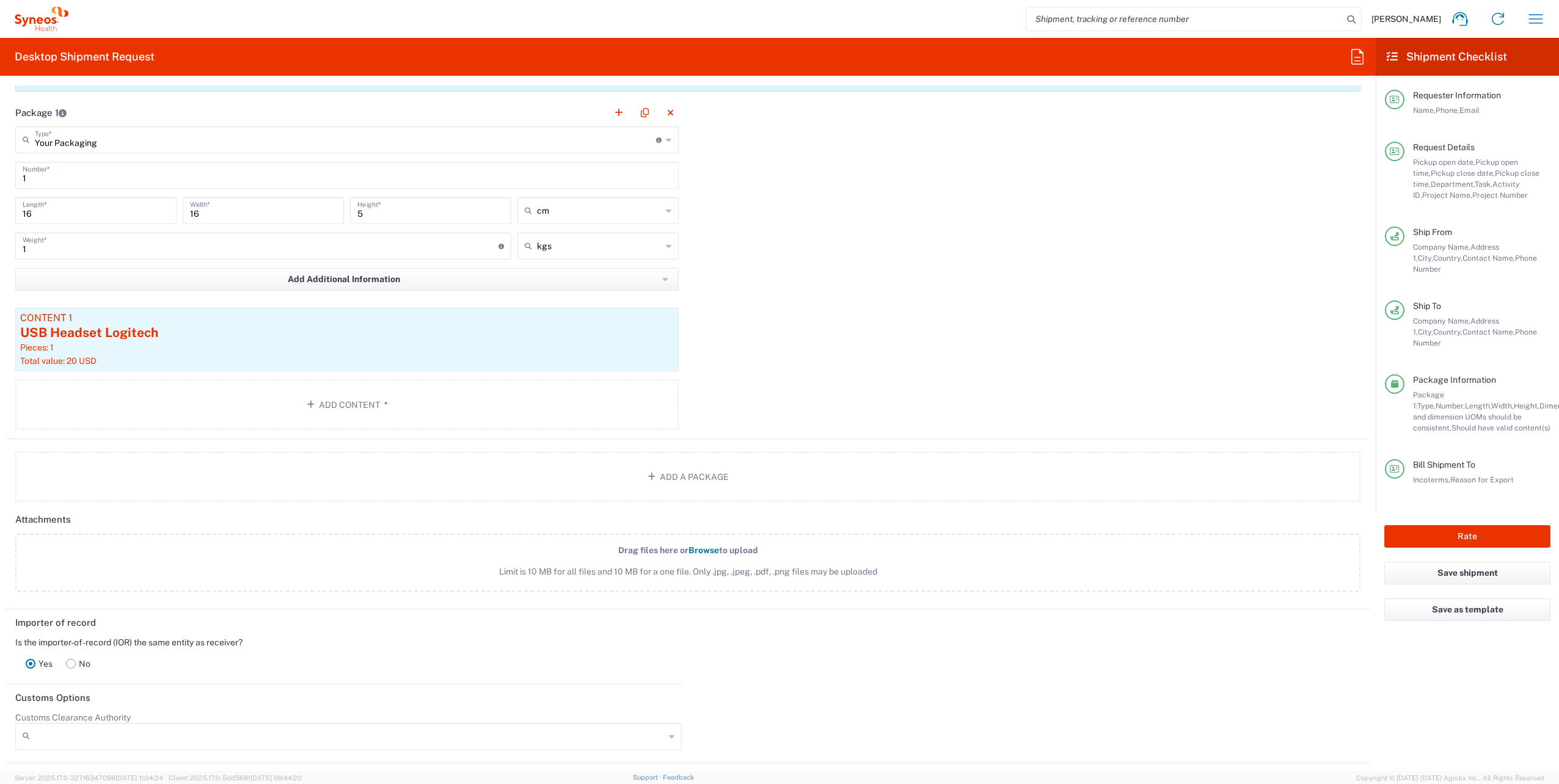
scroll to position [1490, 0]
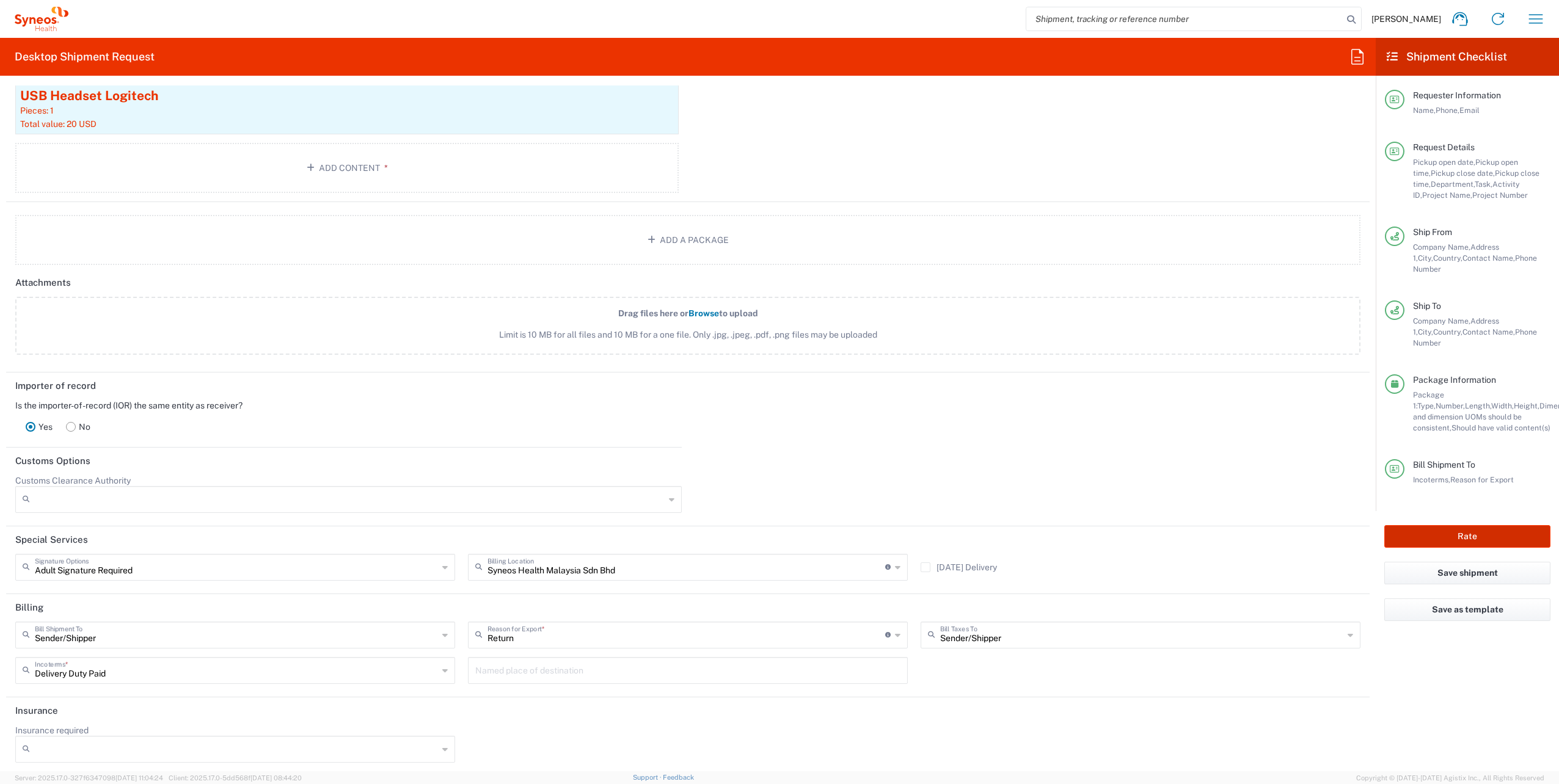
click at [1468, 525] on button "Rate" at bounding box center [1467, 537] width 166 height 23
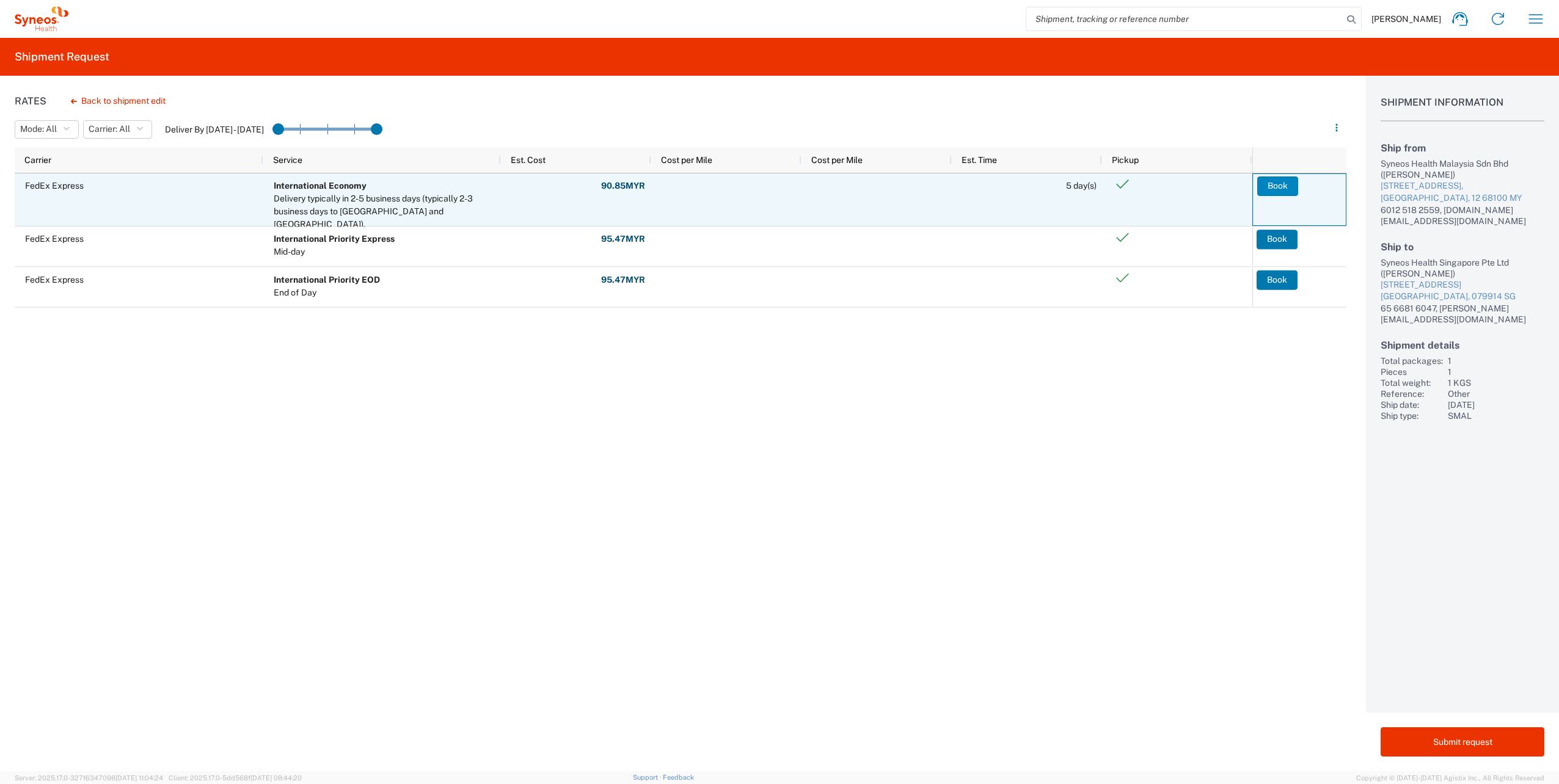
click at [1288, 185] on button "Book" at bounding box center [1277, 186] width 41 height 20
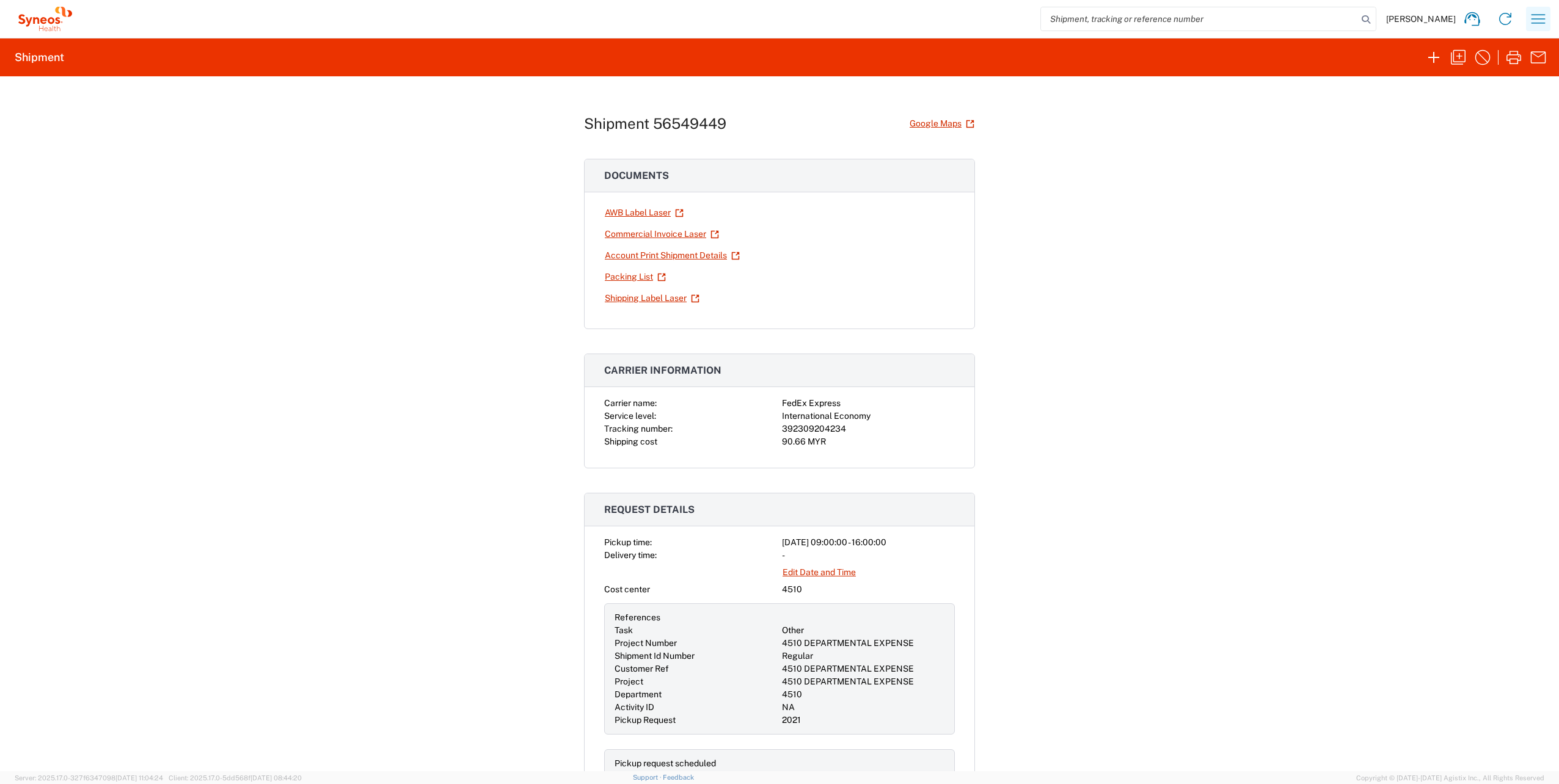
click at [1539, 23] on icon "button" at bounding box center [1538, 19] width 14 height 9
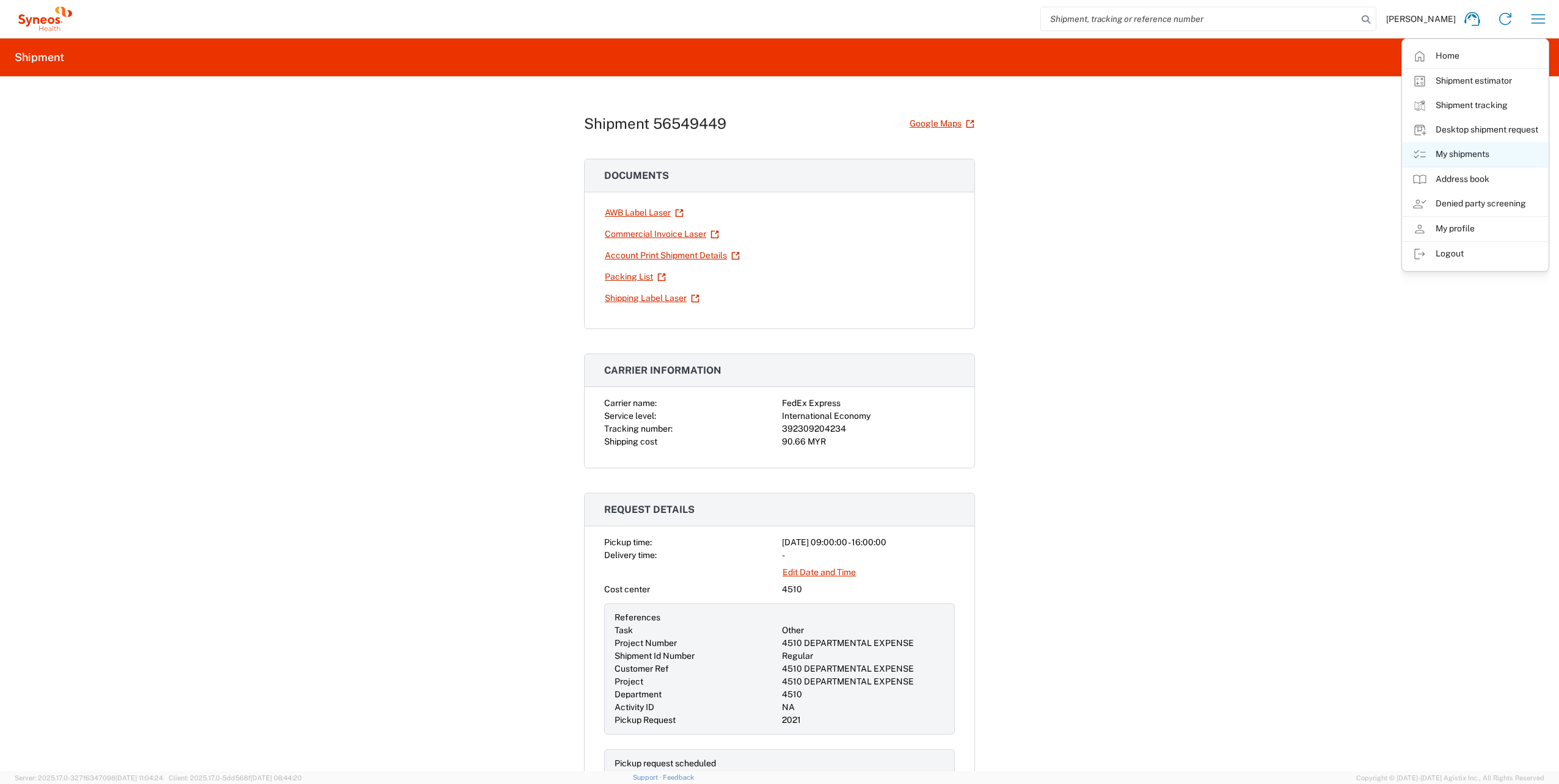
click at [1483, 148] on link "My shipments" at bounding box center [1475, 155] width 145 height 25
